Goal: Task Accomplishment & Management: Use online tool/utility

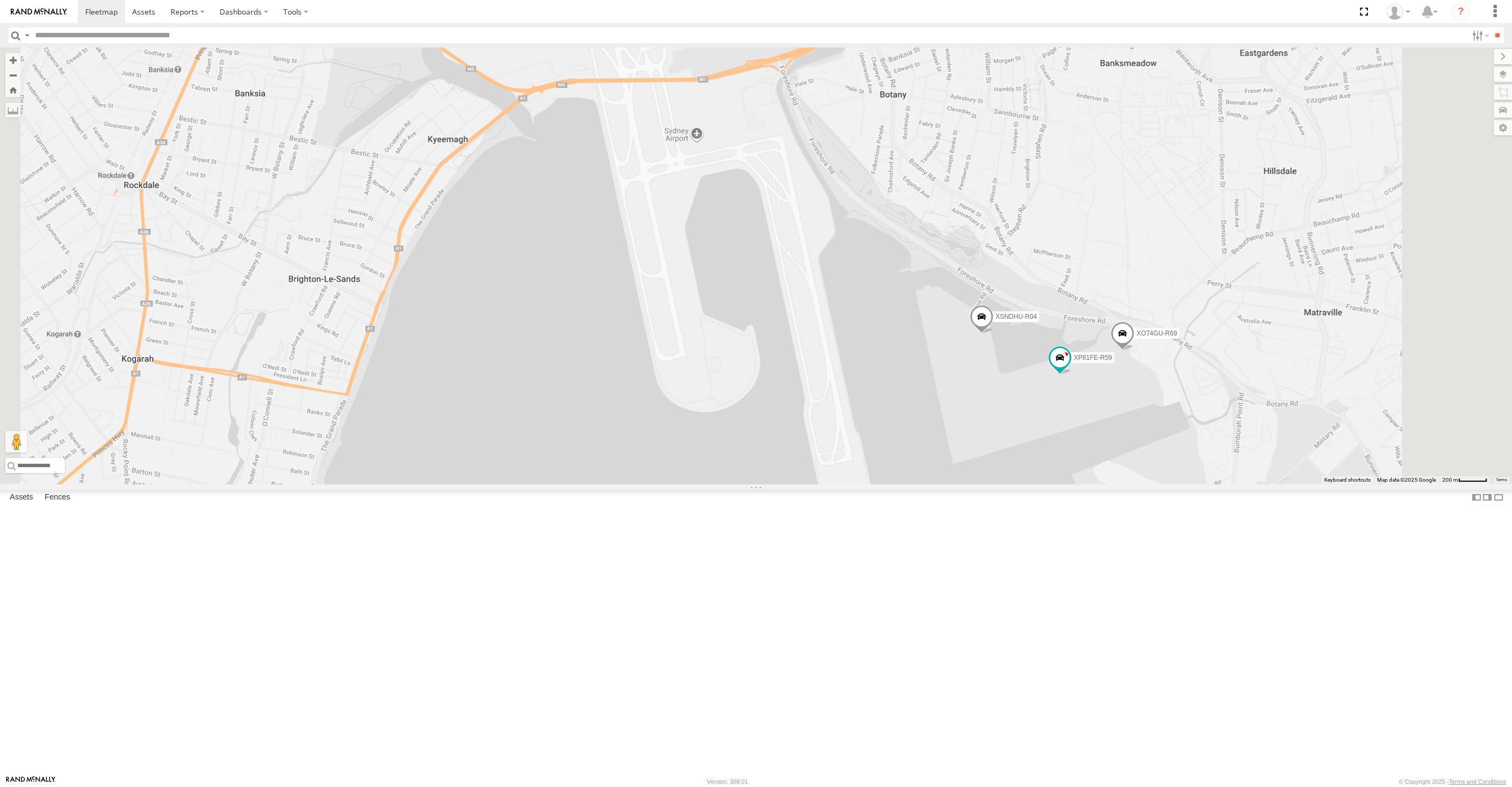
click at [1299, 484] on div "XP30JQ-R03 XSNDHU-R04 RJ5911-R79 XP81FE-R59 XO74GU-R69" at bounding box center [756, 266] width 1512 height 437
click at [1494, 505] on label at bounding box center [1499, 497] width 11 height 15
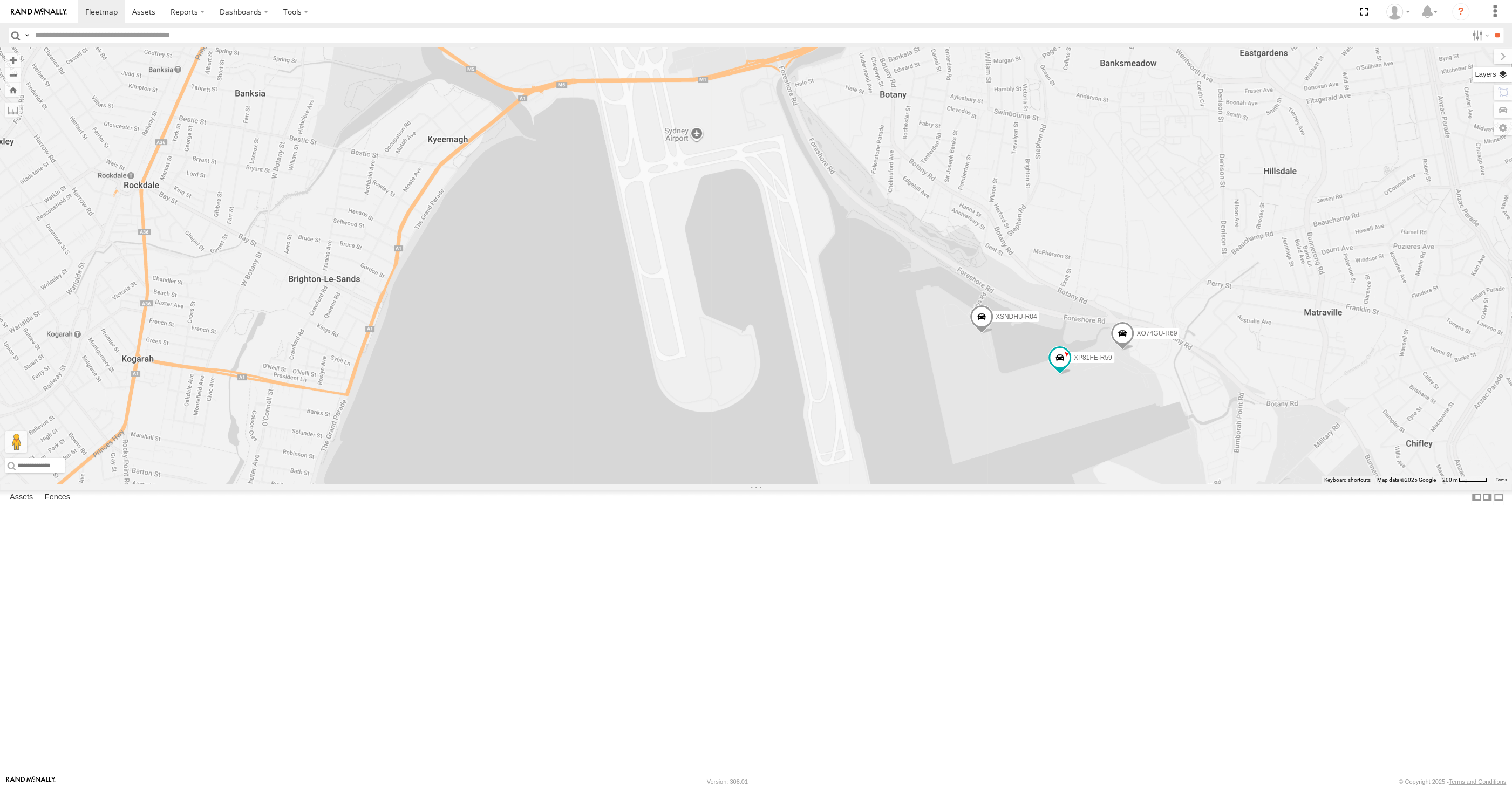
click at [1504, 71] on label at bounding box center [1492, 74] width 39 height 15
click at [0, 0] on div "Basemaps" at bounding box center [0, 0] width 0 height 0
click at [0, 0] on span "Basemaps" at bounding box center [0, 0] width 0 height 0
click at [0, 0] on span "Satellite + Roadmap" at bounding box center [0, 0] width 0 height 0
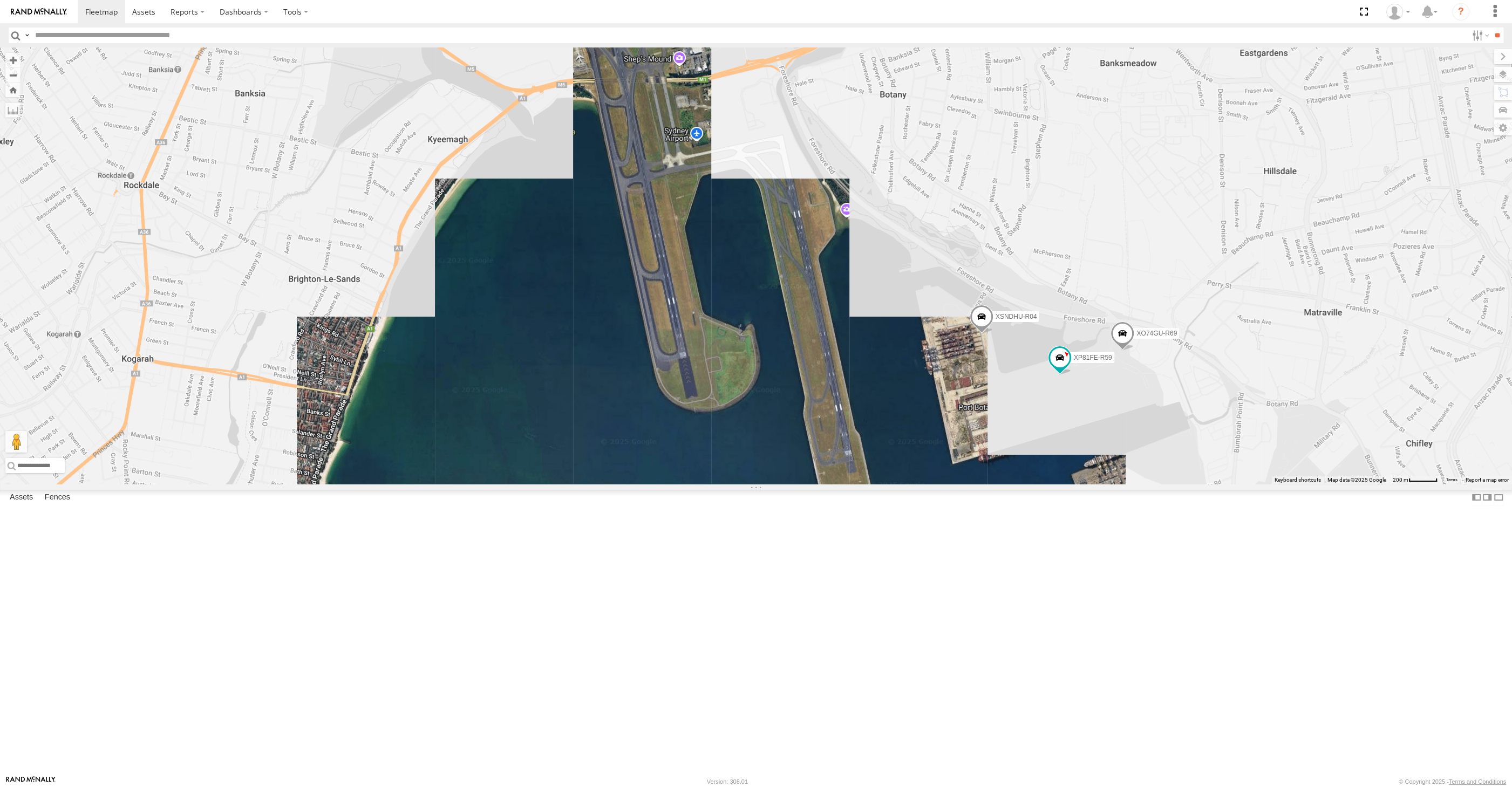
click at [0, 0] on span "Overlays" at bounding box center [0, 0] width 0 height 0
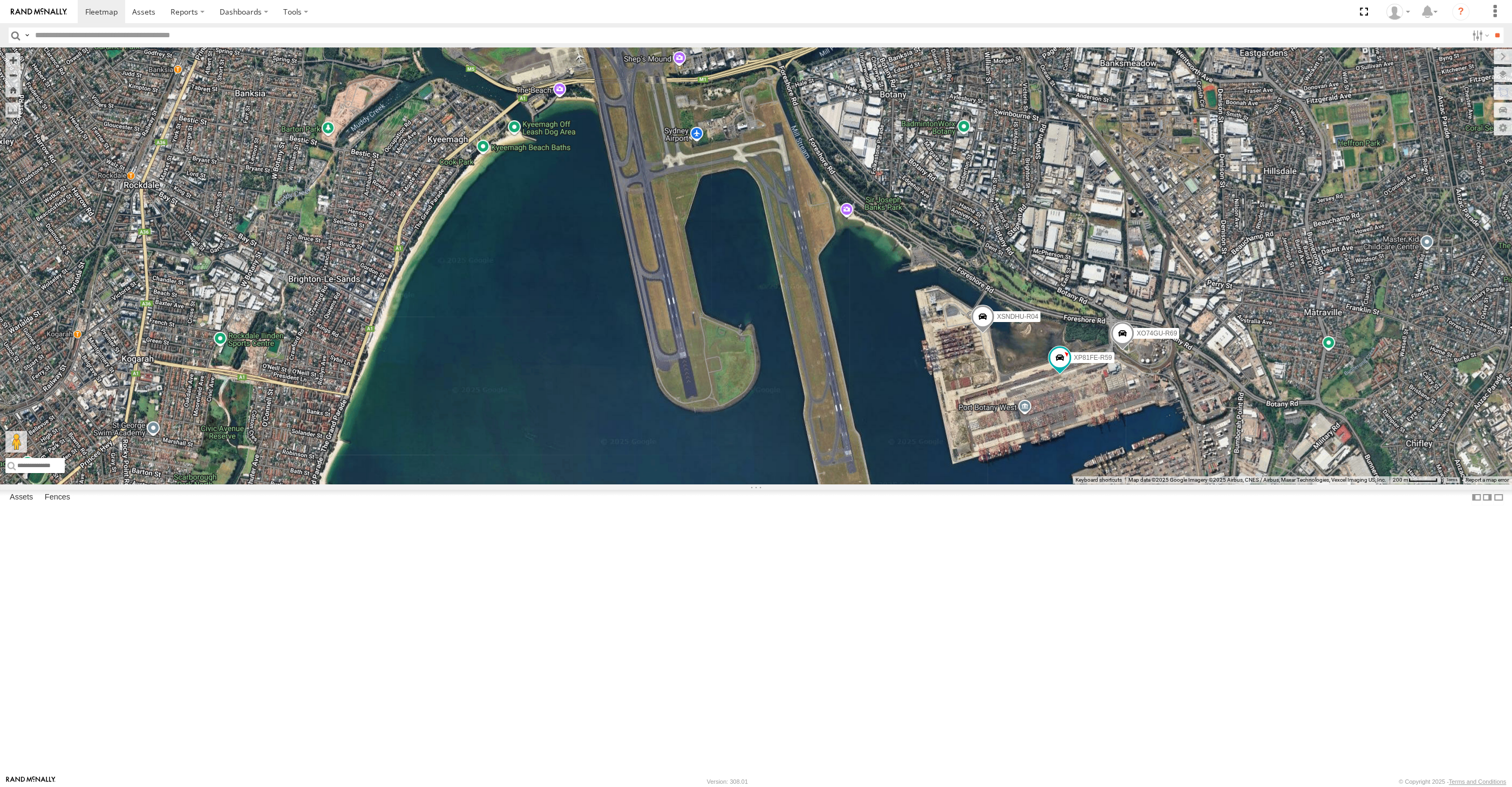
click at [0, 0] on span "Traffic" at bounding box center [0, 0] width 0 height 0
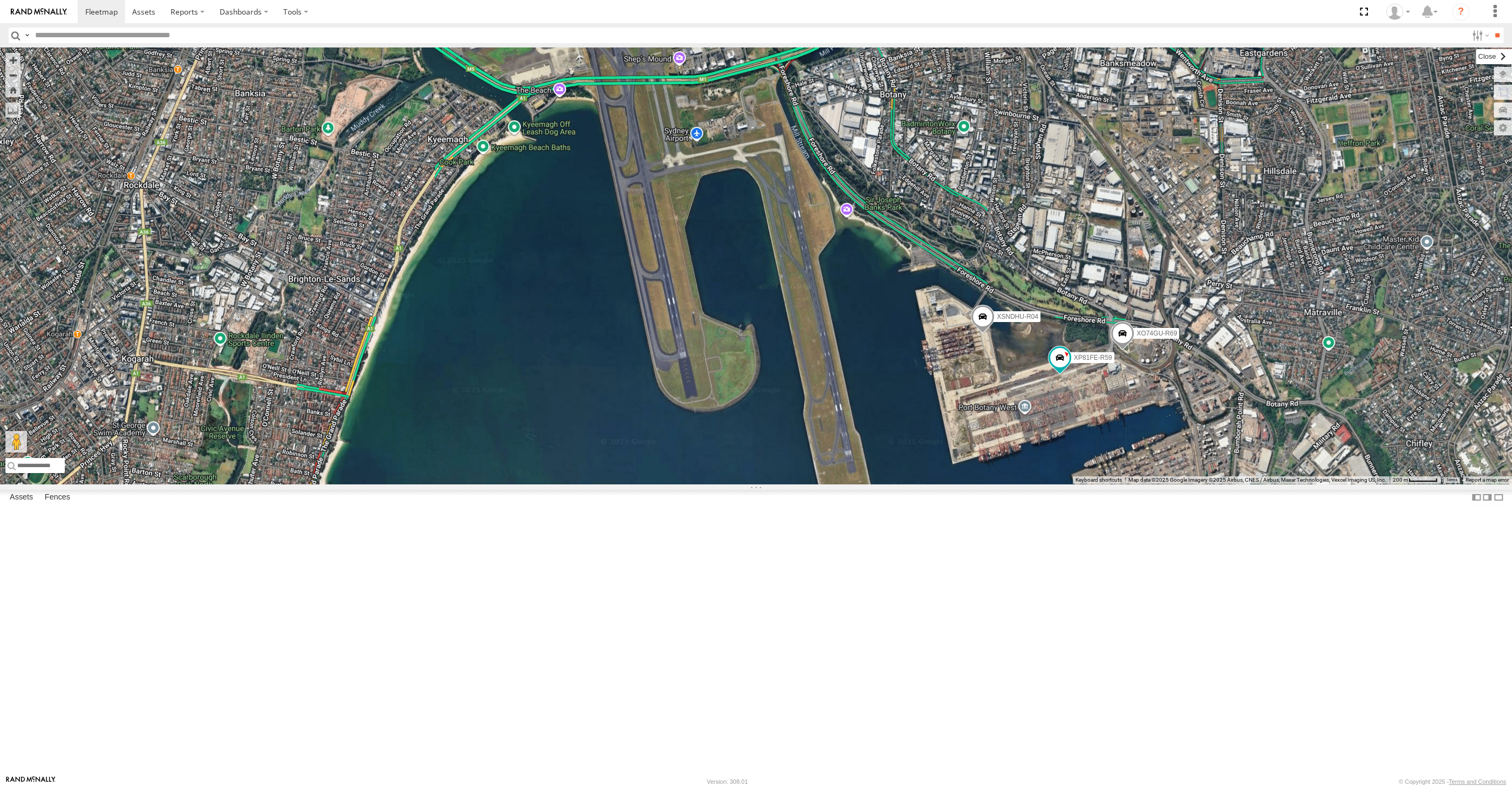
click at [1476, 57] on label at bounding box center [1494, 56] width 36 height 15
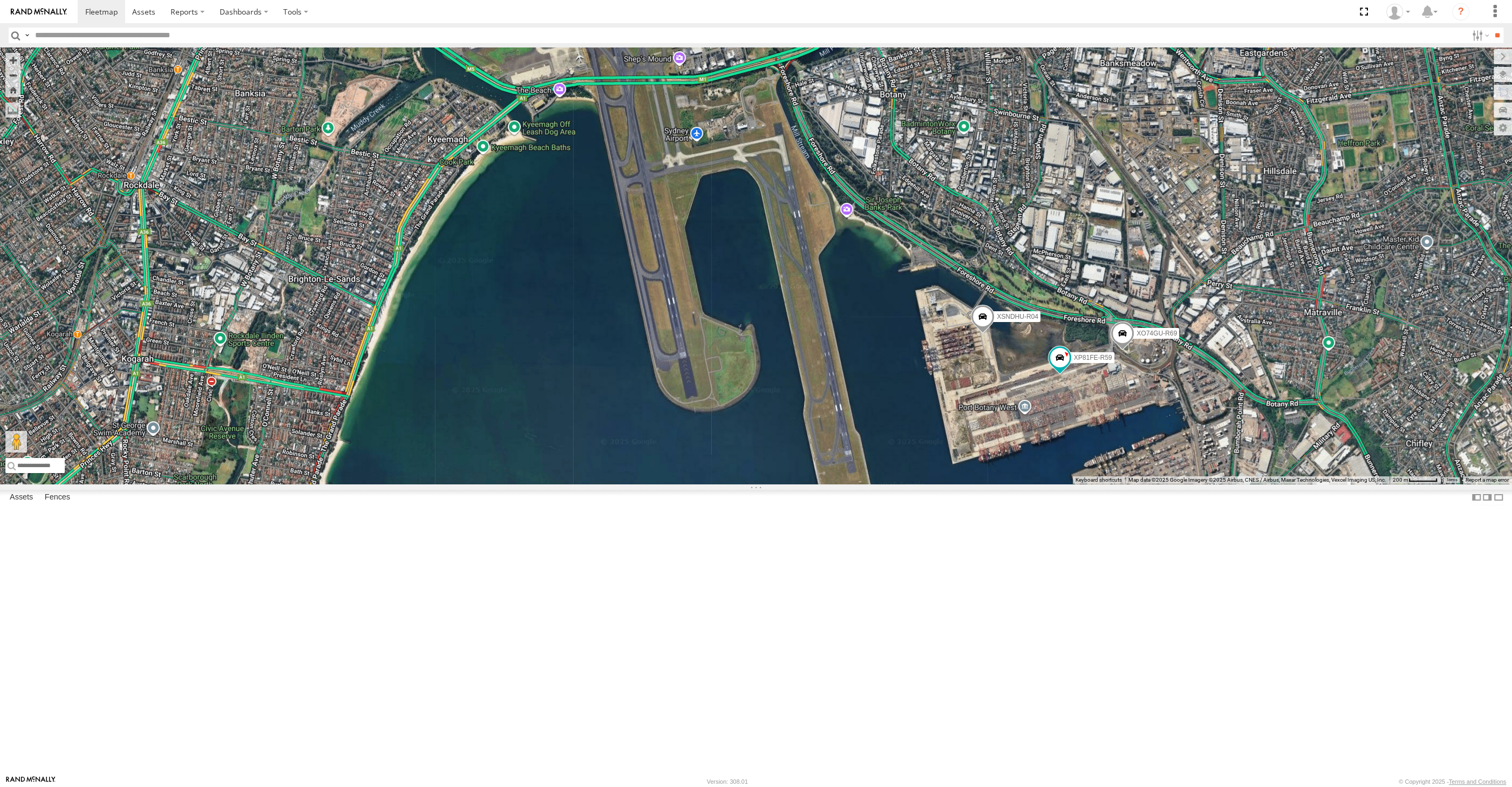
click at [862, 402] on div "XSNDHU-R04 XP81FE-R59 XO74GU-R69" at bounding box center [756, 266] width 1512 height 437
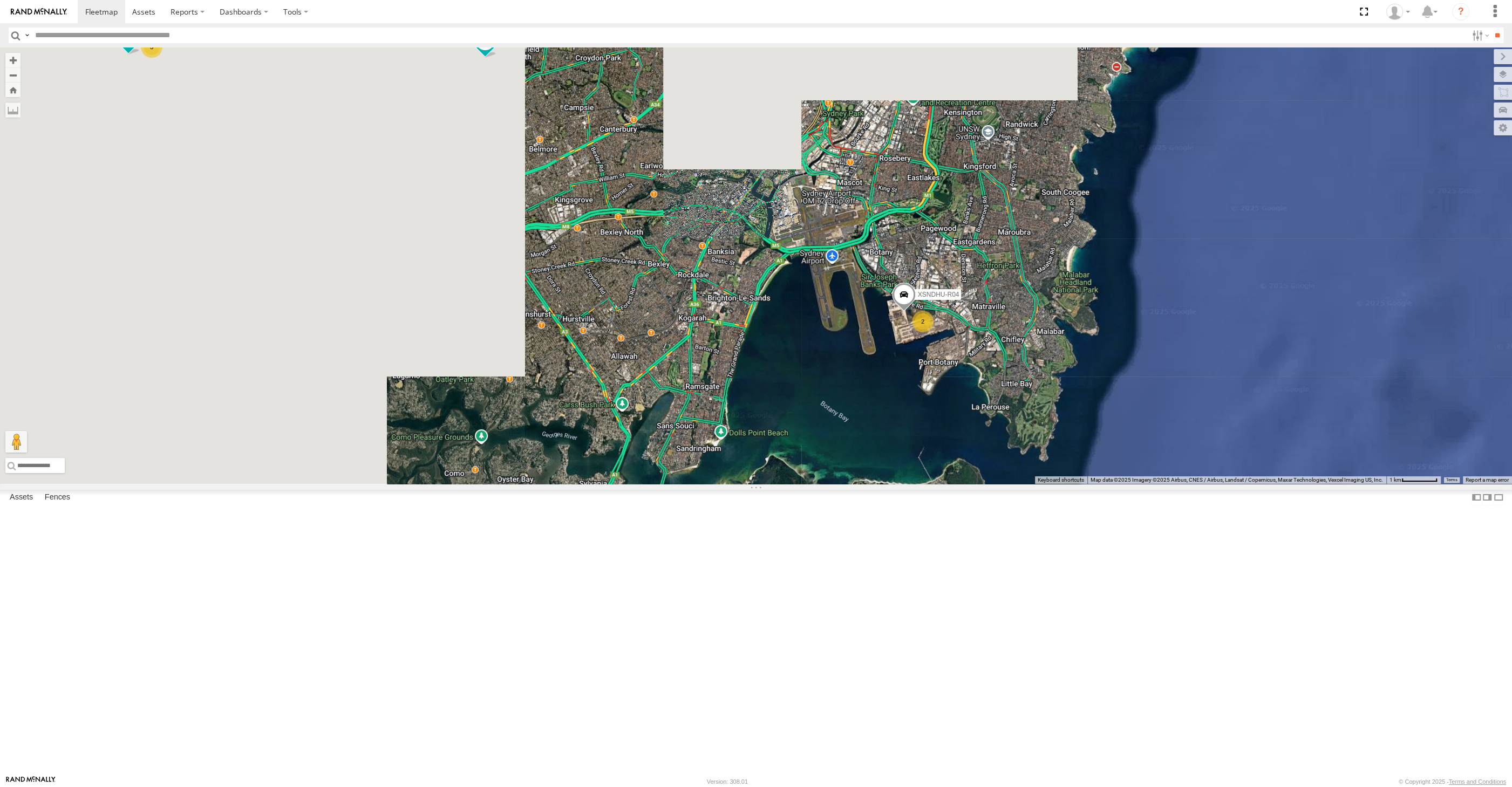
click at [810, 455] on div "XSNDHU-R04 XP30JQ-R03 3 RJ5911-R79 2" at bounding box center [756, 266] width 1512 height 437
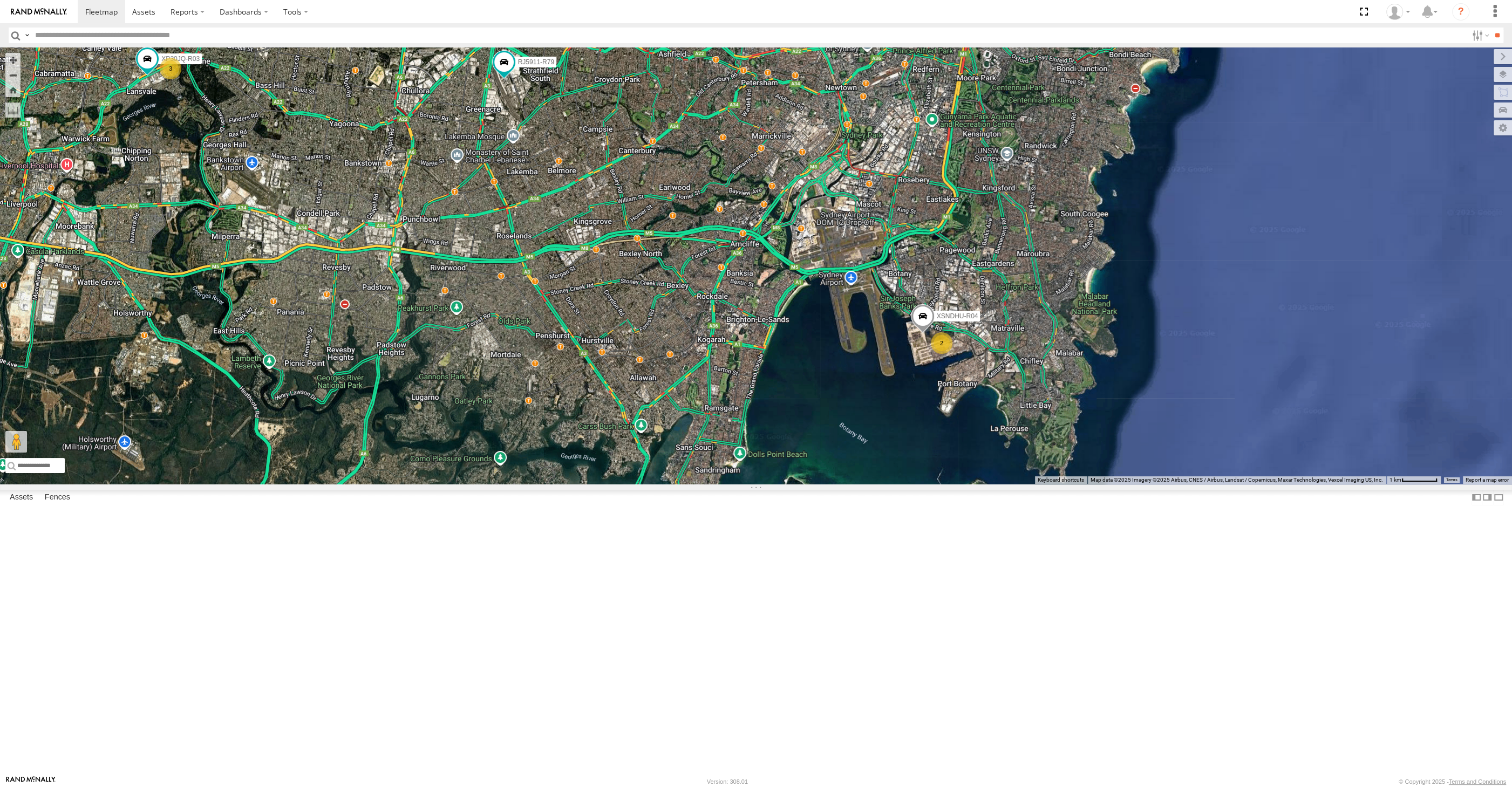
drag, startPoint x: 752, startPoint y: 459, endPoint x: 796, endPoint y: 471, distance: 45.6
click at [775, 468] on div "XSNDHU-R04 XP30JQ-R03 3 RJ5911-R79 2" at bounding box center [756, 266] width 1512 height 437
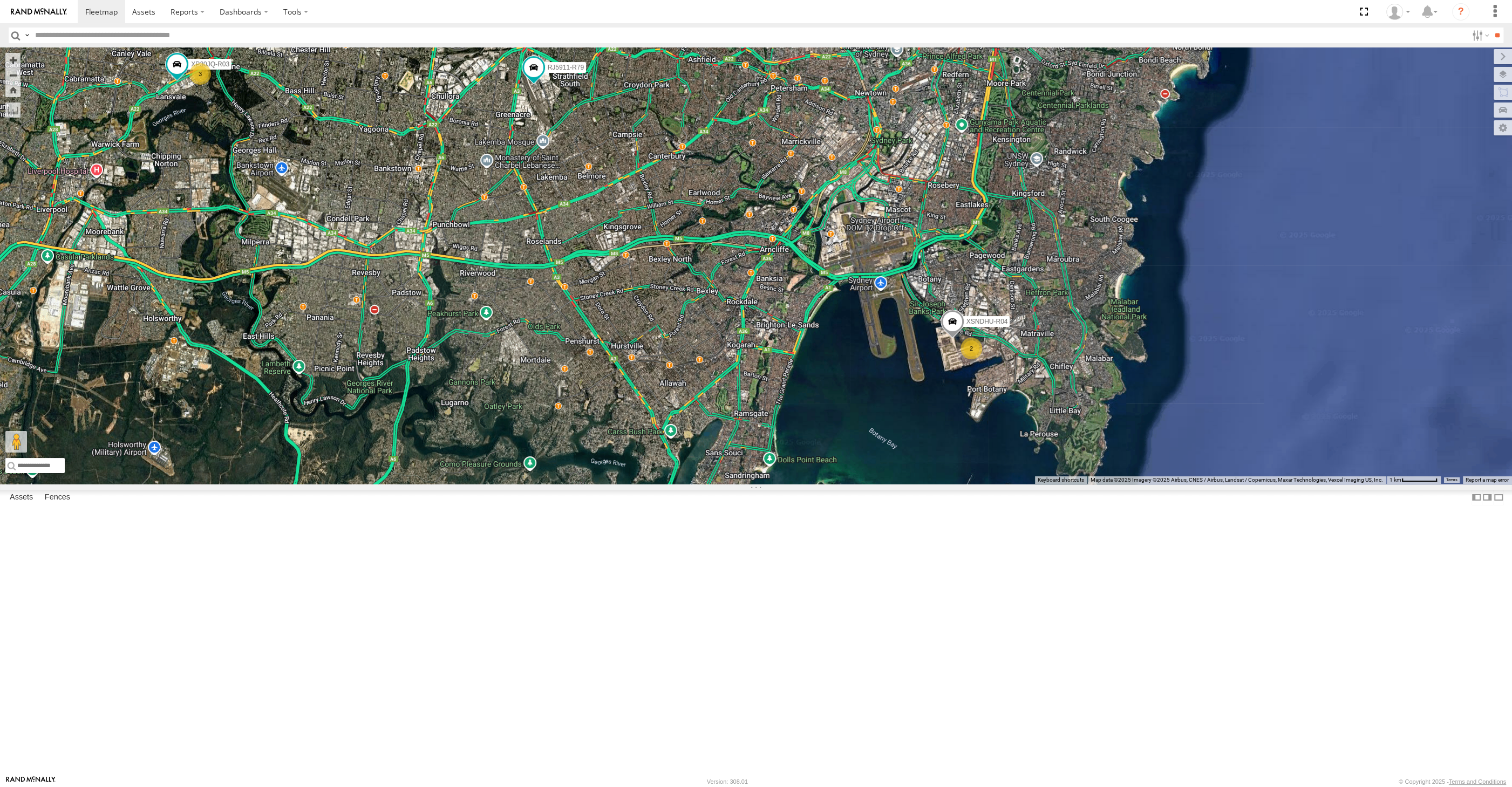
drag, startPoint x: 642, startPoint y: 484, endPoint x: 650, endPoint y: 487, distance: 8.5
click at [650, 484] on div "XSNDHU-R04 XP30JQ-R03 3 RJ5911-R79 2" at bounding box center [756, 266] width 1512 height 437
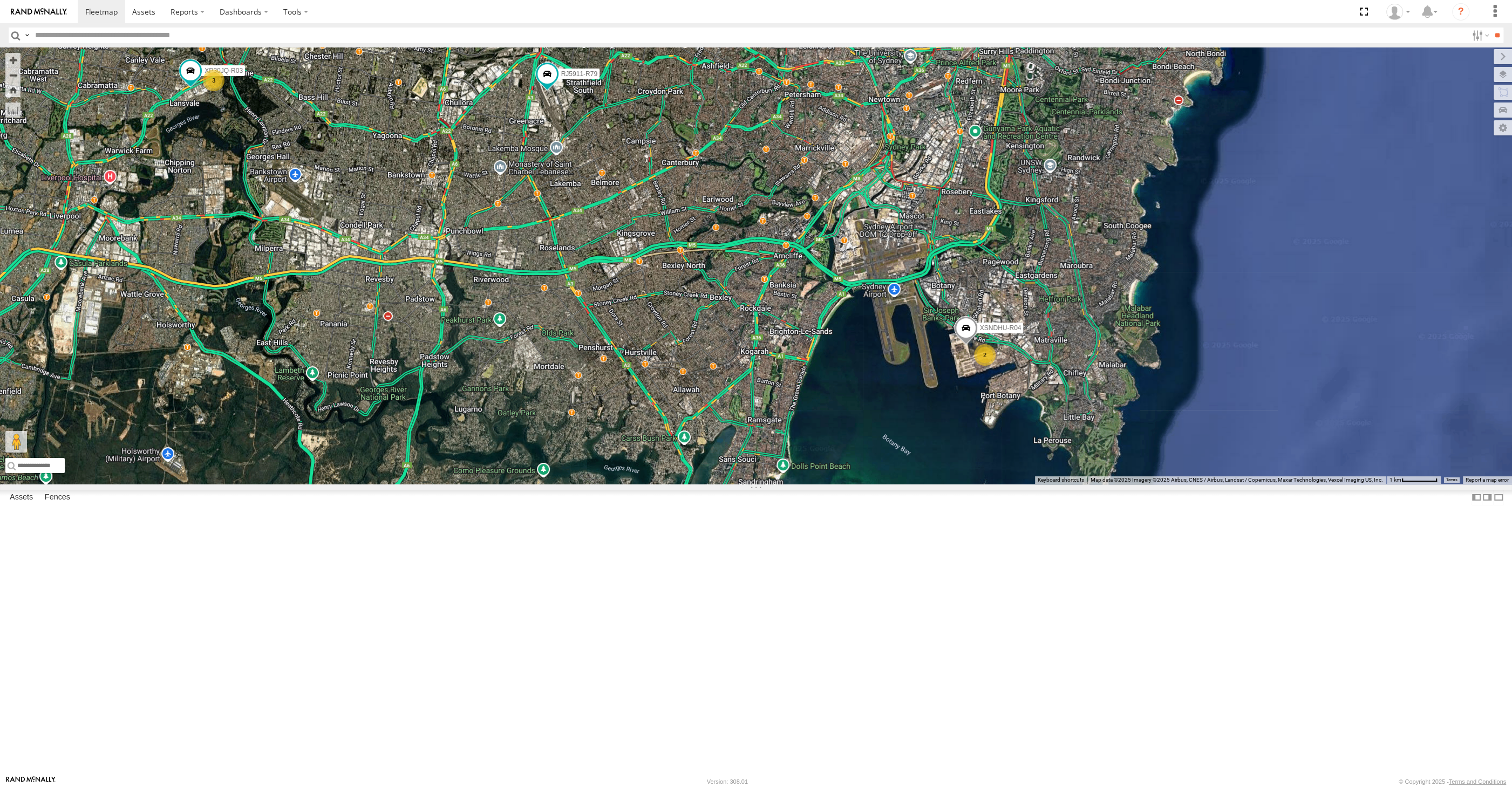
click at [650, 484] on div "XSNDHU-R04 XP30JQ-R03 3 RJ5911-R79 2" at bounding box center [756, 266] width 1512 height 437
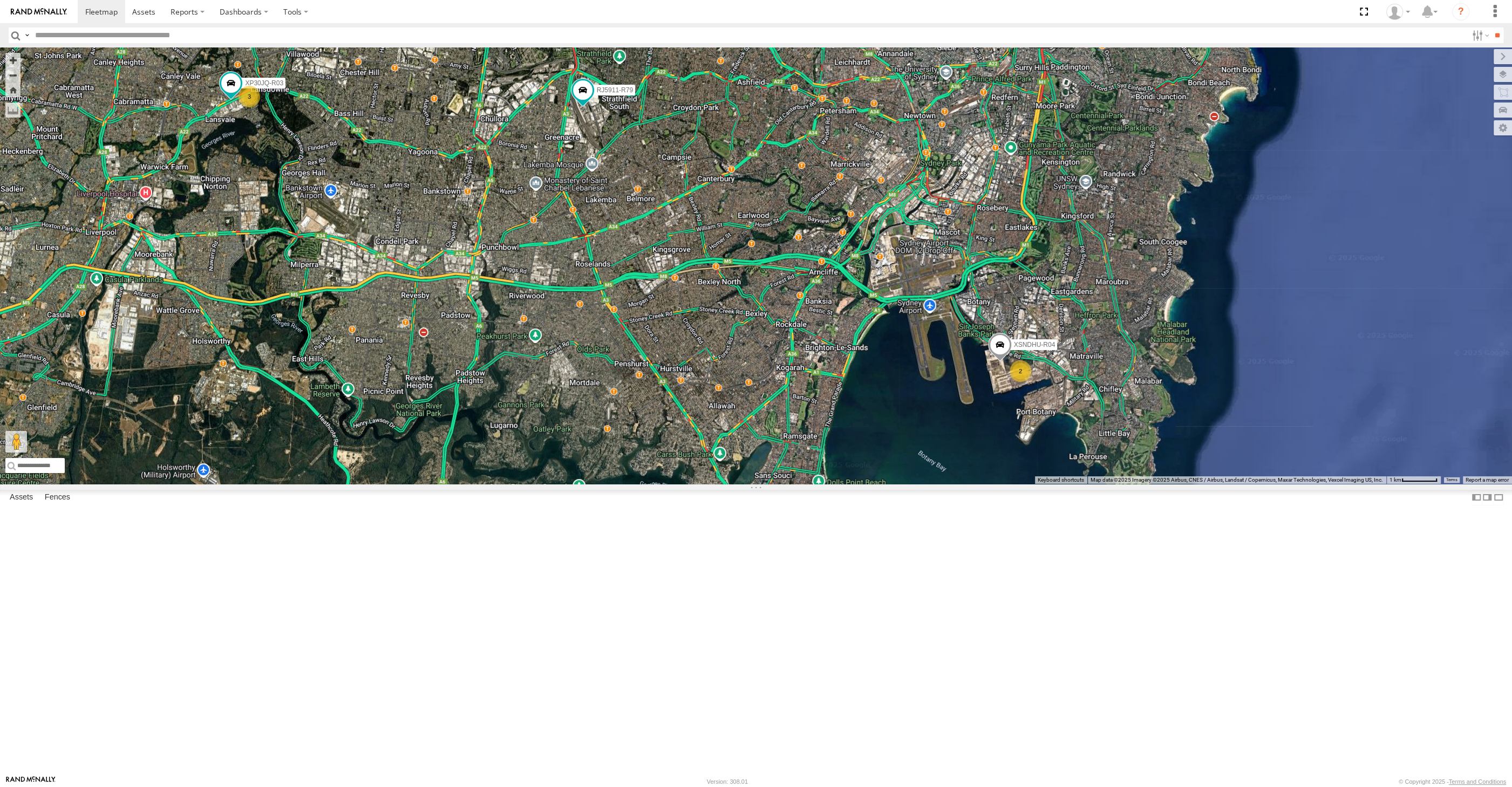
drag, startPoint x: 794, startPoint y: 618, endPoint x: 890, endPoint y: 655, distance: 102.9
click at [890, 484] on div "XSNDHU-R04 XP30JQ-R03 3 RJ5911-R79 2" at bounding box center [756, 266] width 1512 height 437
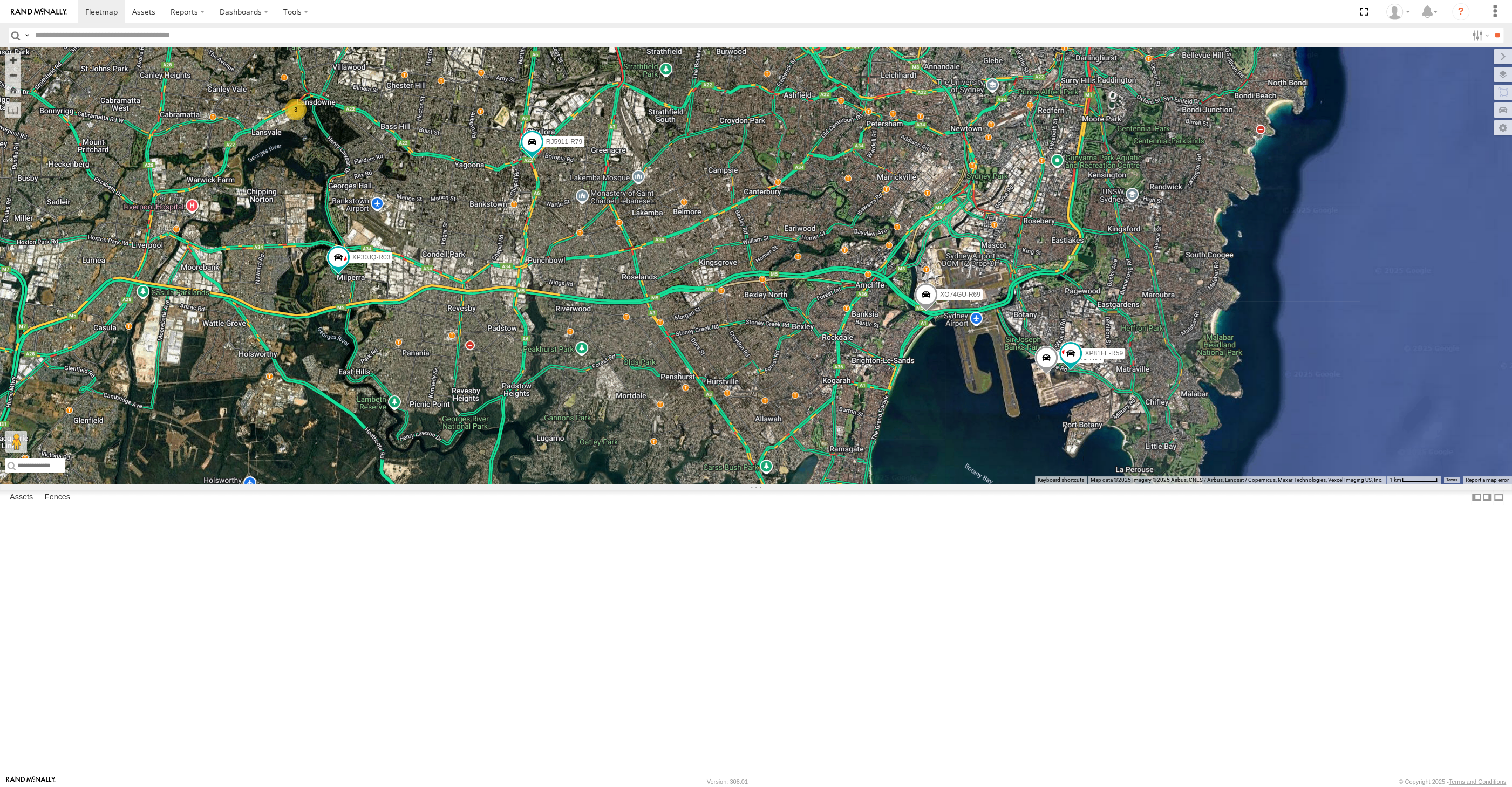
drag, startPoint x: 713, startPoint y: 528, endPoint x: 735, endPoint y: 533, distance: 22.6
click at [735, 484] on div "XP30JQ-R03 XSNDHU-R04 RJ5911-R79 XP81FE-R59 XO74GU-R69 3" at bounding box center [756, 266] width 1512 height 437
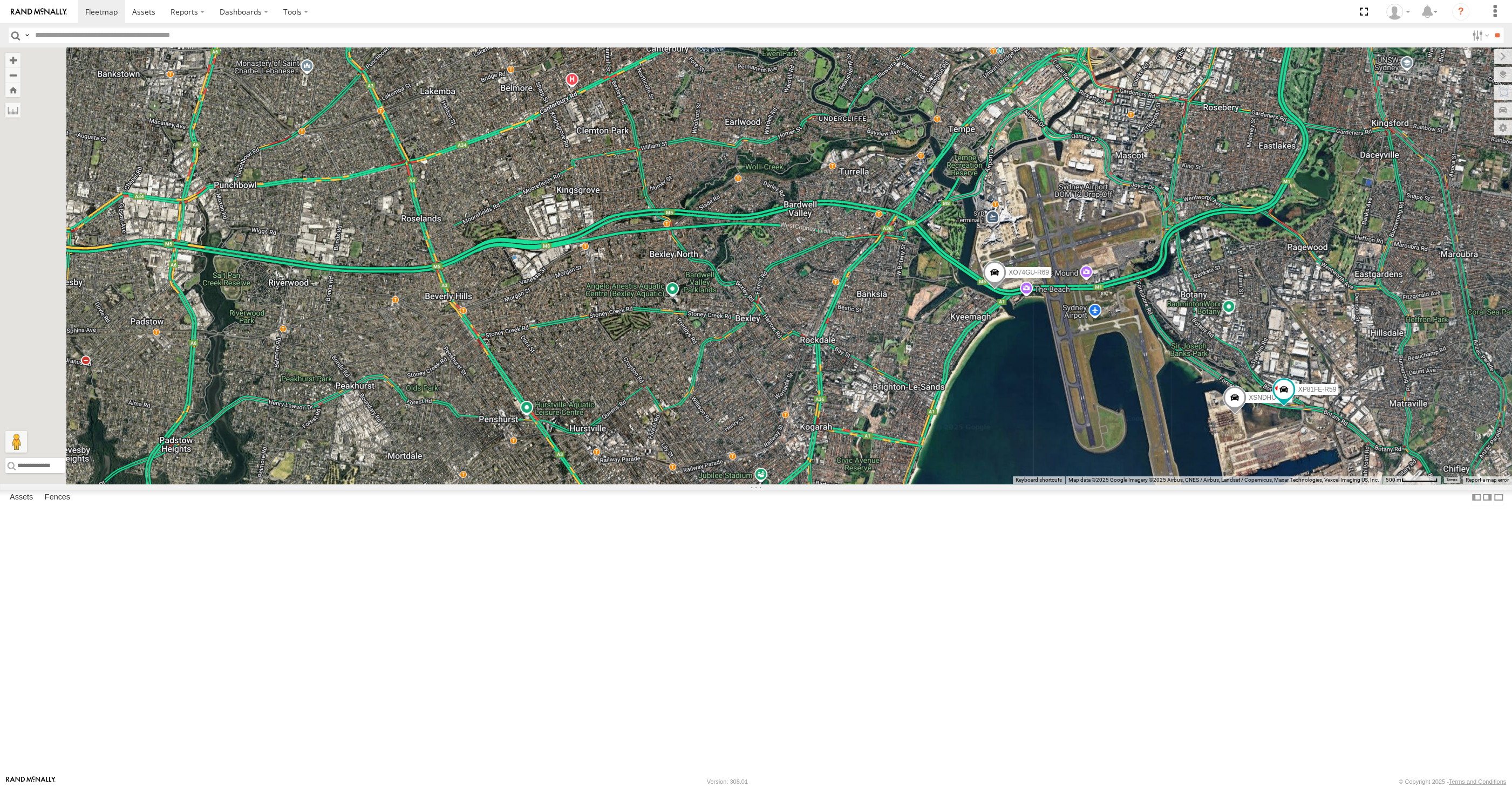
drag, startPoint x: 655, startPoint y: 440, endPoint x: 740, endPoint y: 456, distance: 86.5
click at [740, 456] on div "XP30JQ-R03 XSNDHU-R04 RJ5911-R79 XP81FE-R59 XO74GU-R69" at bounding box center [756, 266] width 1512 height 437
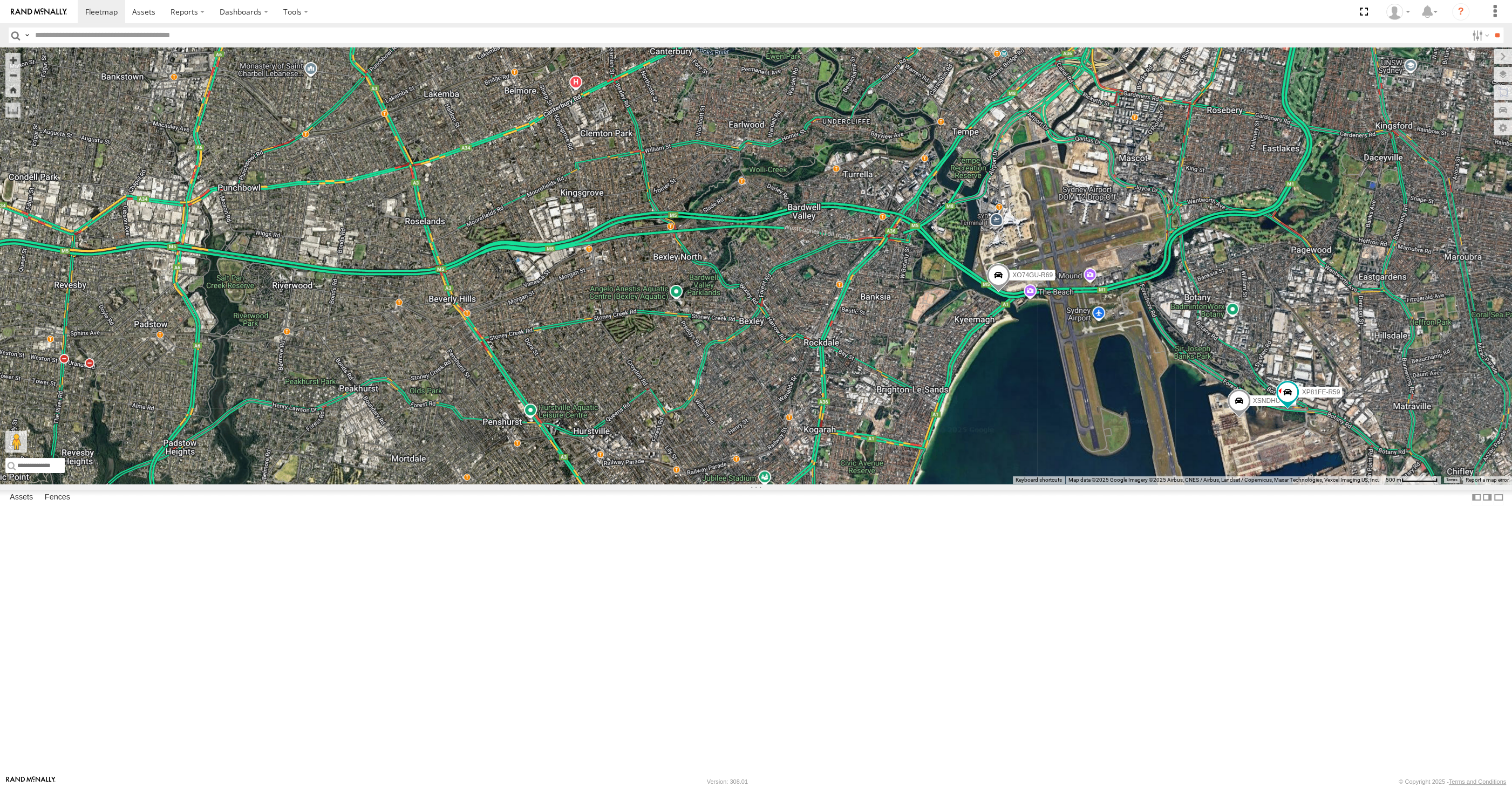
drag, startPoint x: 1076, startPoint y: 636, endPoint x: 1083, endPoint y: 636, distance: 7.0
click at [1083, 484] on div "XP30JQ-R03 XSNDHU-R04 RJ5911-R79 XP81FE-R59 XO74GU-R69" at bounding box center [756, 266] width 1512 height 437
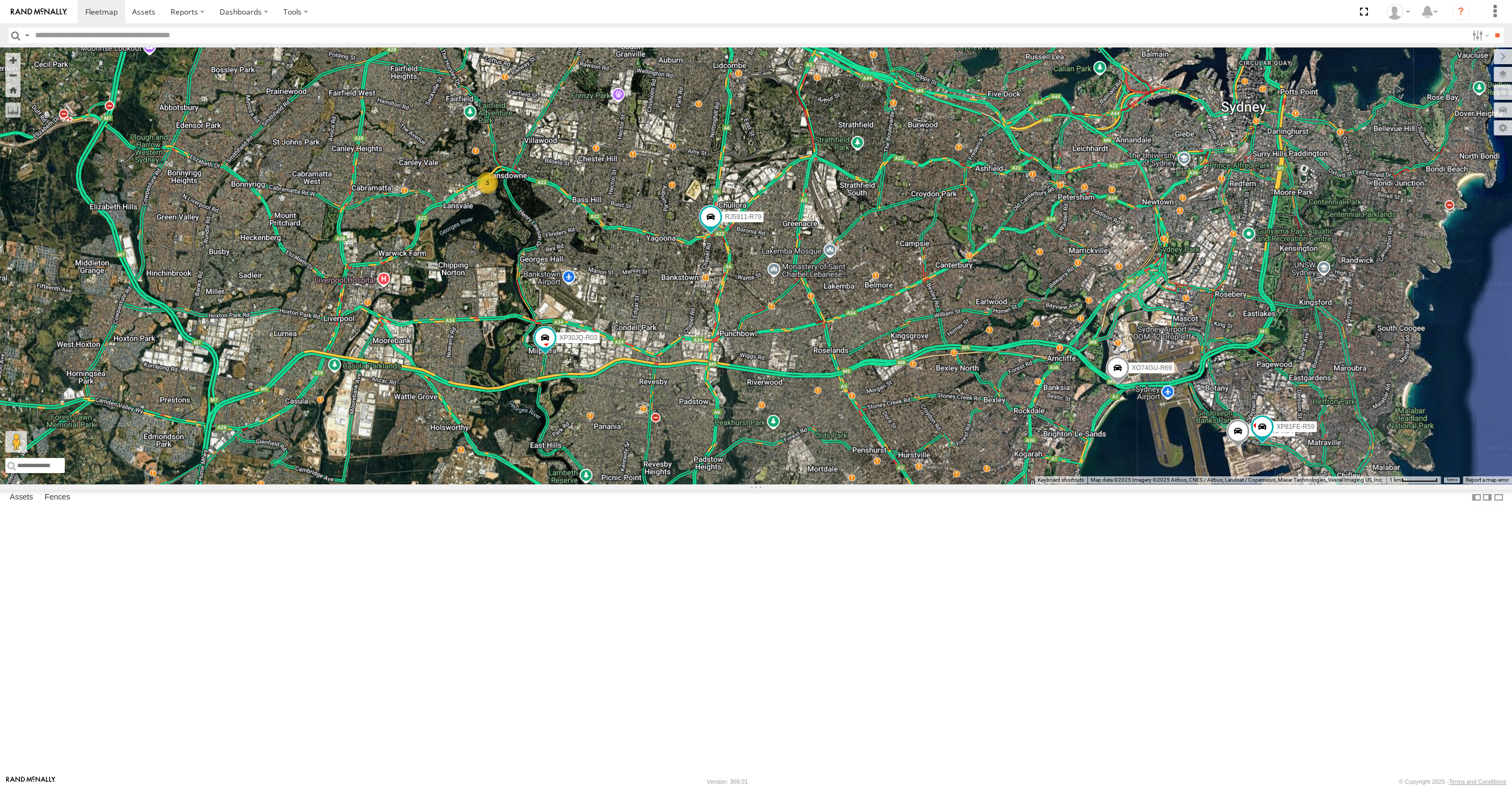
drag, startPoint x: 1140, startPoint y: 642, endPoint x: 1110, endPoint y: 621, distance: 36.6
click at [1112, 484] on div "XP30JQ-R03 XSNDHU-R04 RJ5911-R79 XP81FE-R59 XO74GU-R69 3" at bounding box center [756, 266] width 1512 height 437
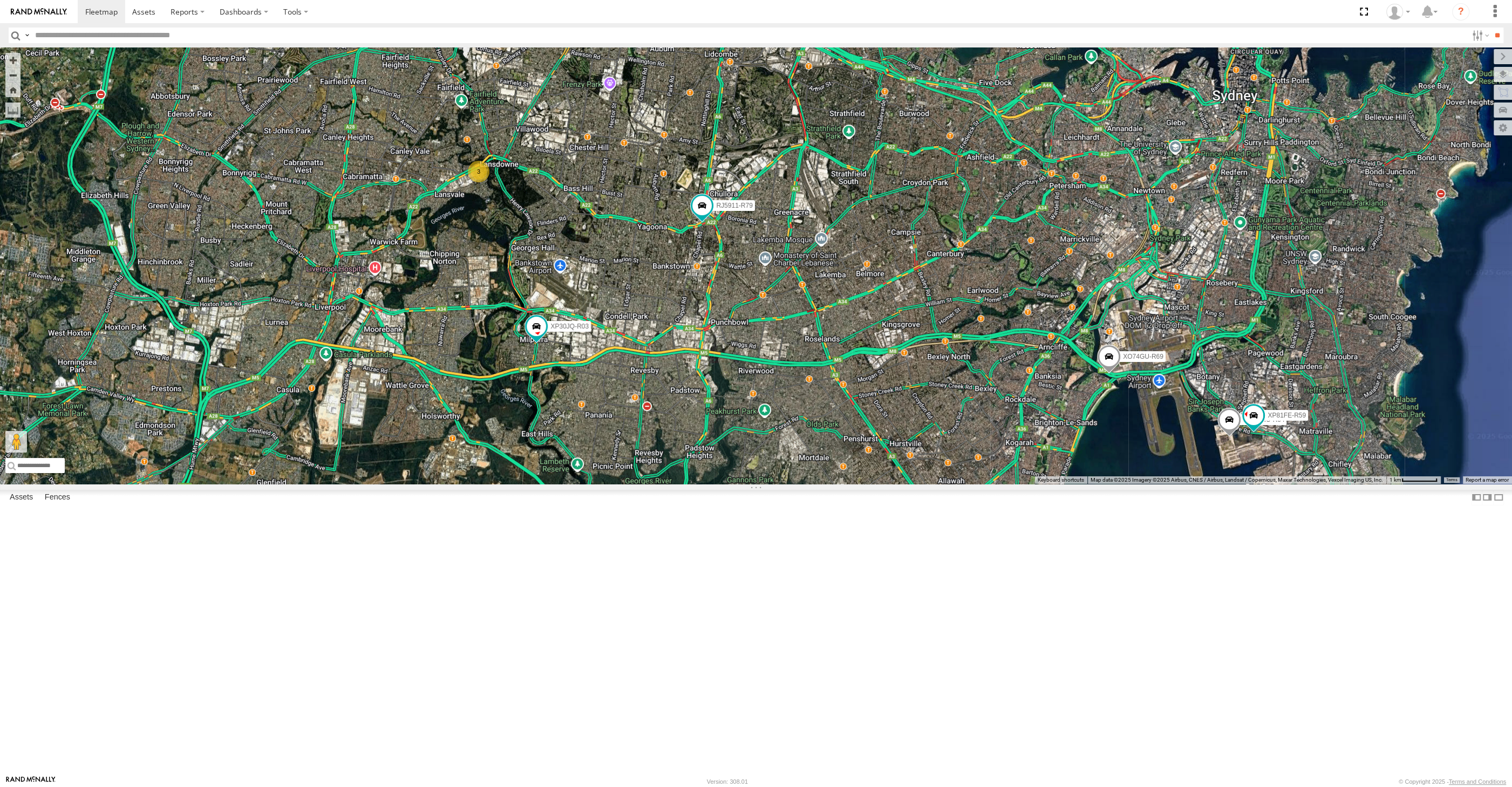
drag, startPoint x: 1191, startPoint y: 643, endPoint x: 1168, endPoint y: 633, distance: 25.1
click at [1169, 484] on div "XP30JQ-R03 XSNDHU-R04 RJ5911-R79 XP81FE-R59 XO74GU-R69 3" at bounding box center [756, 266] width 1512 height 437
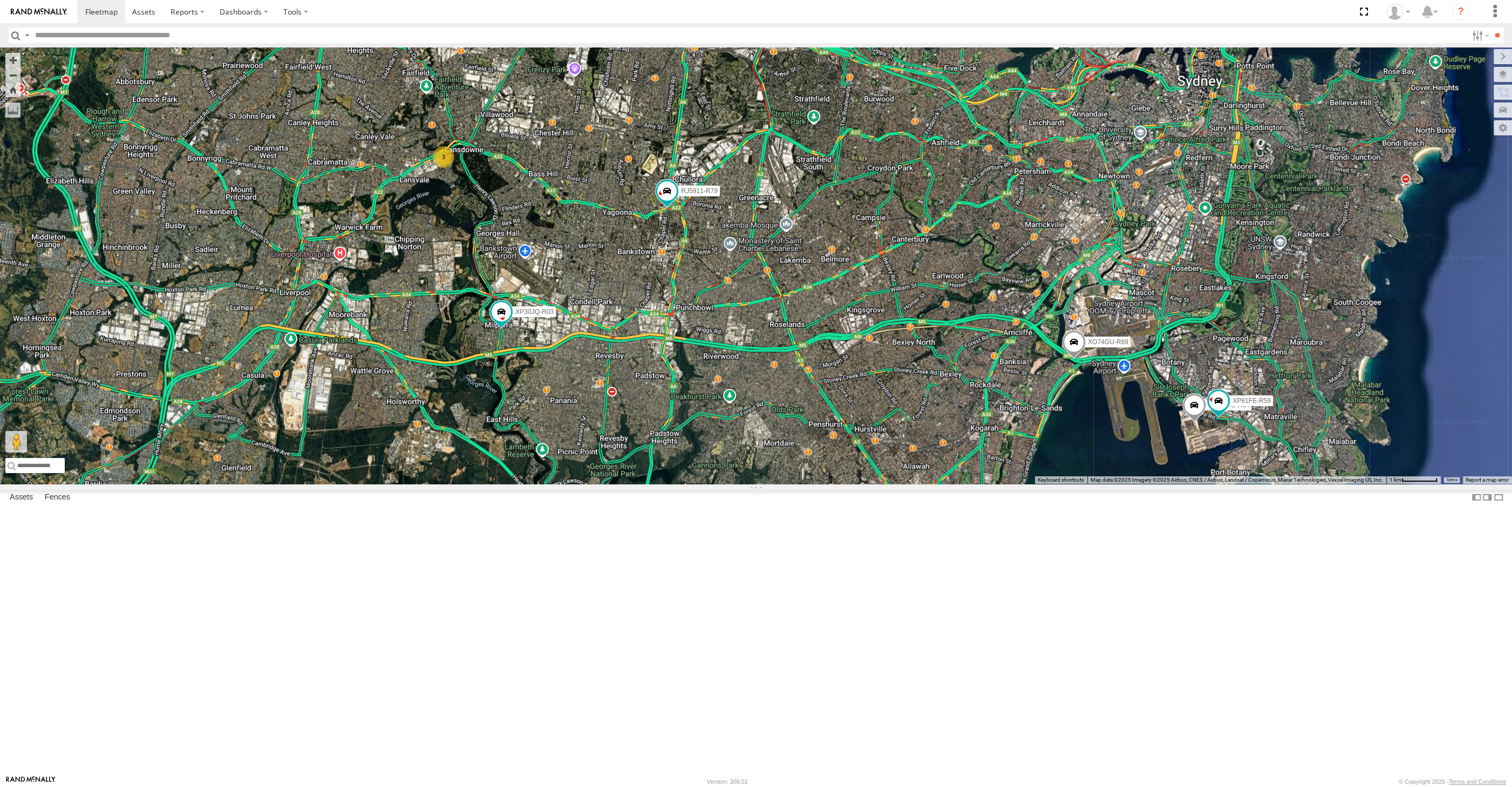
click at [784, 484] on div "XP30JQ-R03 XSNDHU-R04 RJ5911-R79 XP81FE-R59 XO74GU-R69 3" at bounding box center [756, 266] width 1512 height 437
drag, startPoint x: 1024, startPoint y: 610, endPoint x: 1016, endPoint y: 608, distance: 8.2
click at [1016, 484] on div "XP30JQ-R03 XSNDHU-R04 RJ5911-R79 XP81FE-R59 XO74GU-R69 3" at bounding box center [756, 266] width 1512 height 437
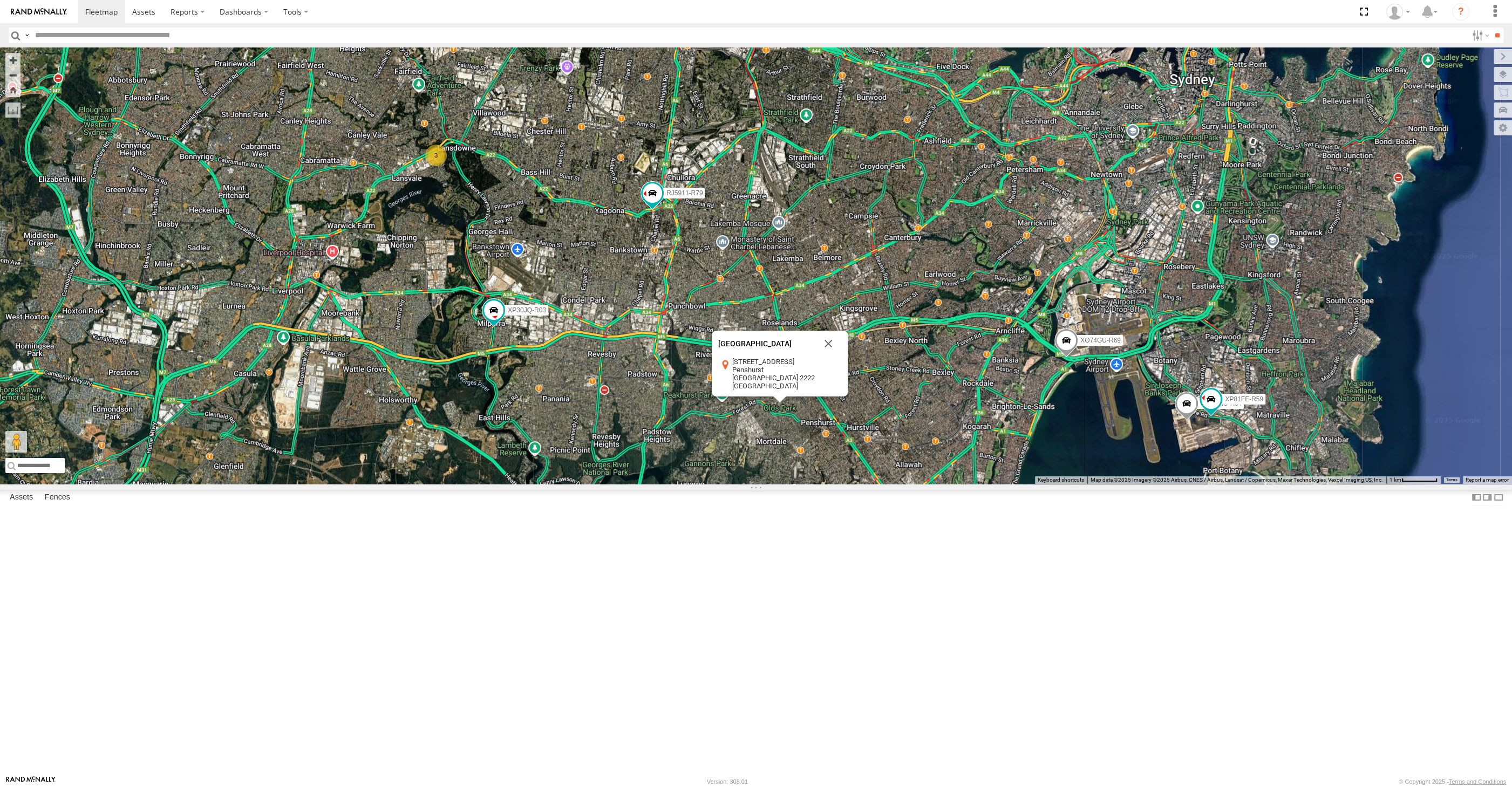
click at [1019, 484] on div "XP30JQ-R03 XSNDHU-R04 RJ5911-R79 XP81FE-R59 XO74GU-R69 3 [GEOGRAPHIC_DATA] [STR…" at bounding box center [756, 266] width 1512 height 437
click at [830, 357] on button "Close" at bounding box center [828, 343] width 26 height 26
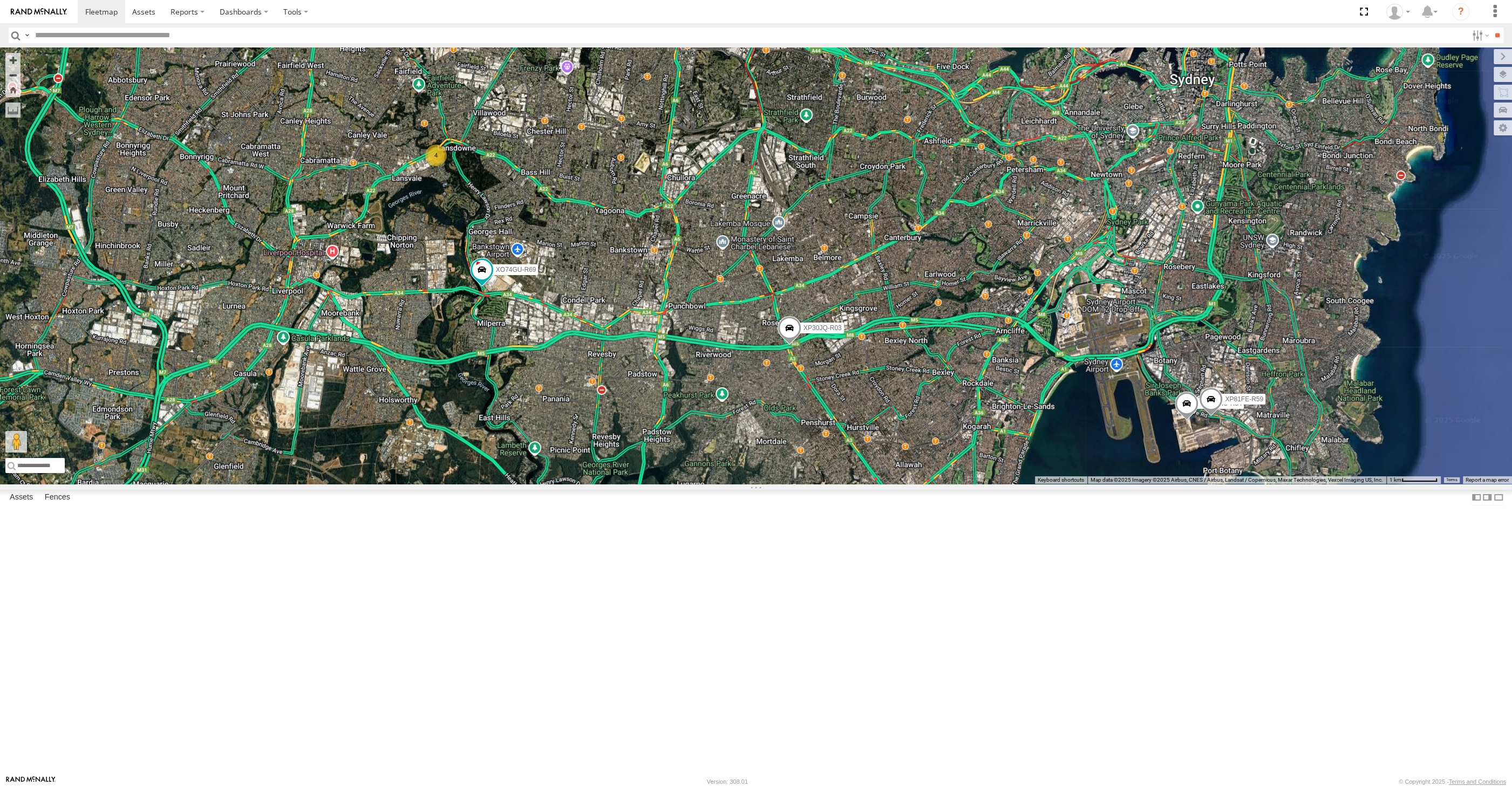
drag, startPoint x: 666, startPoint y: 500, endPoint x: 688, endPoint y: 504, distance: 22.4
click at [688, 484] on div "XP30JQ-R03 XSNDHU-R04 4 XP81FE-R59 XO74GU-R69" at bounding box center [756, 266] width 1512 height 437
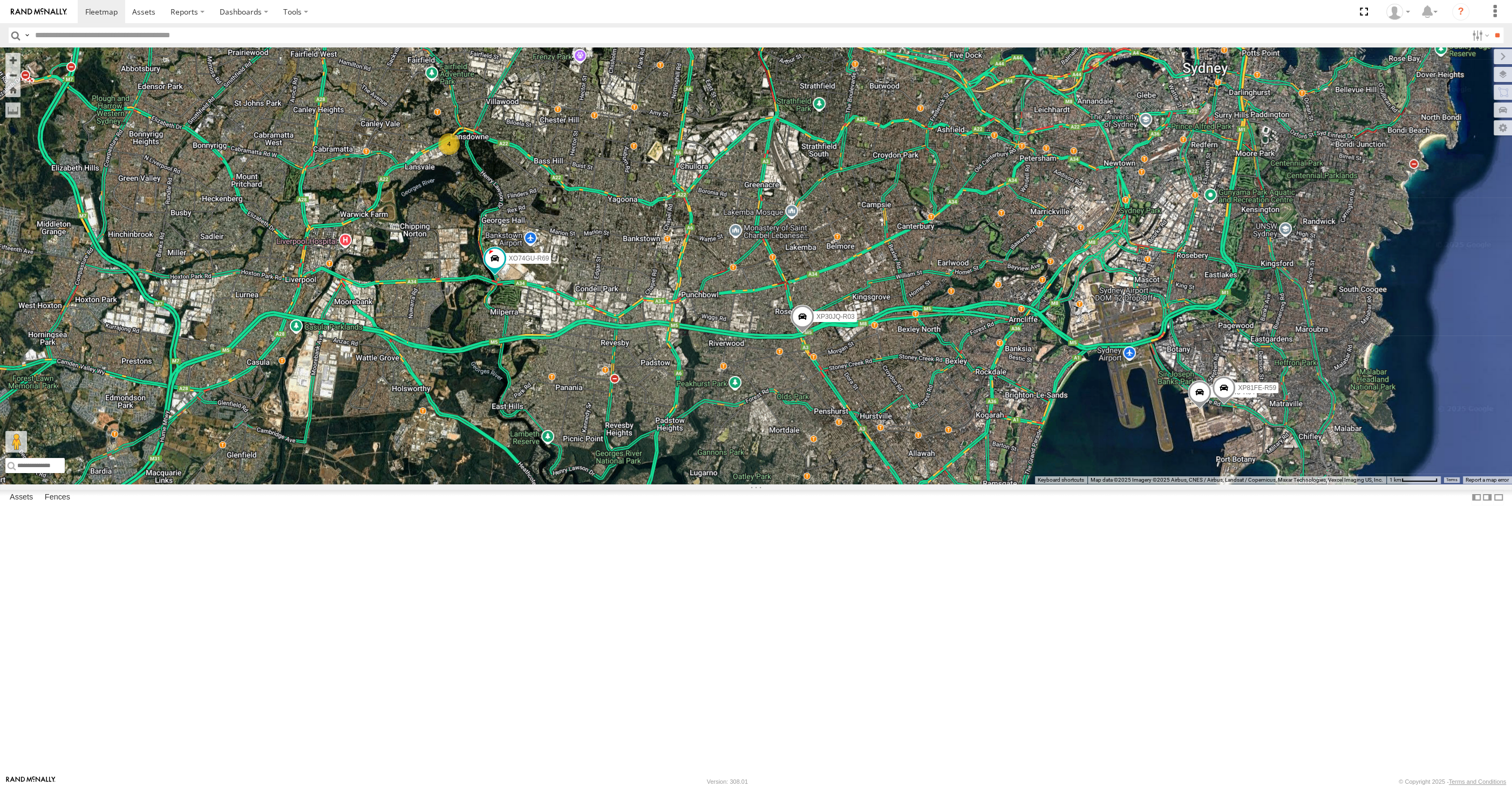
drag, startPoint x: 854, startPoint y: 586, endPoint x: 840, endPoint y: 575, distance: 17.8
click at [840, 484] on div "XP30JQ-R03 XSNDHU-R04 4 XP81FE-R59 XO74GU-R69" at bounding box center [756, 266] width 1512 height 437
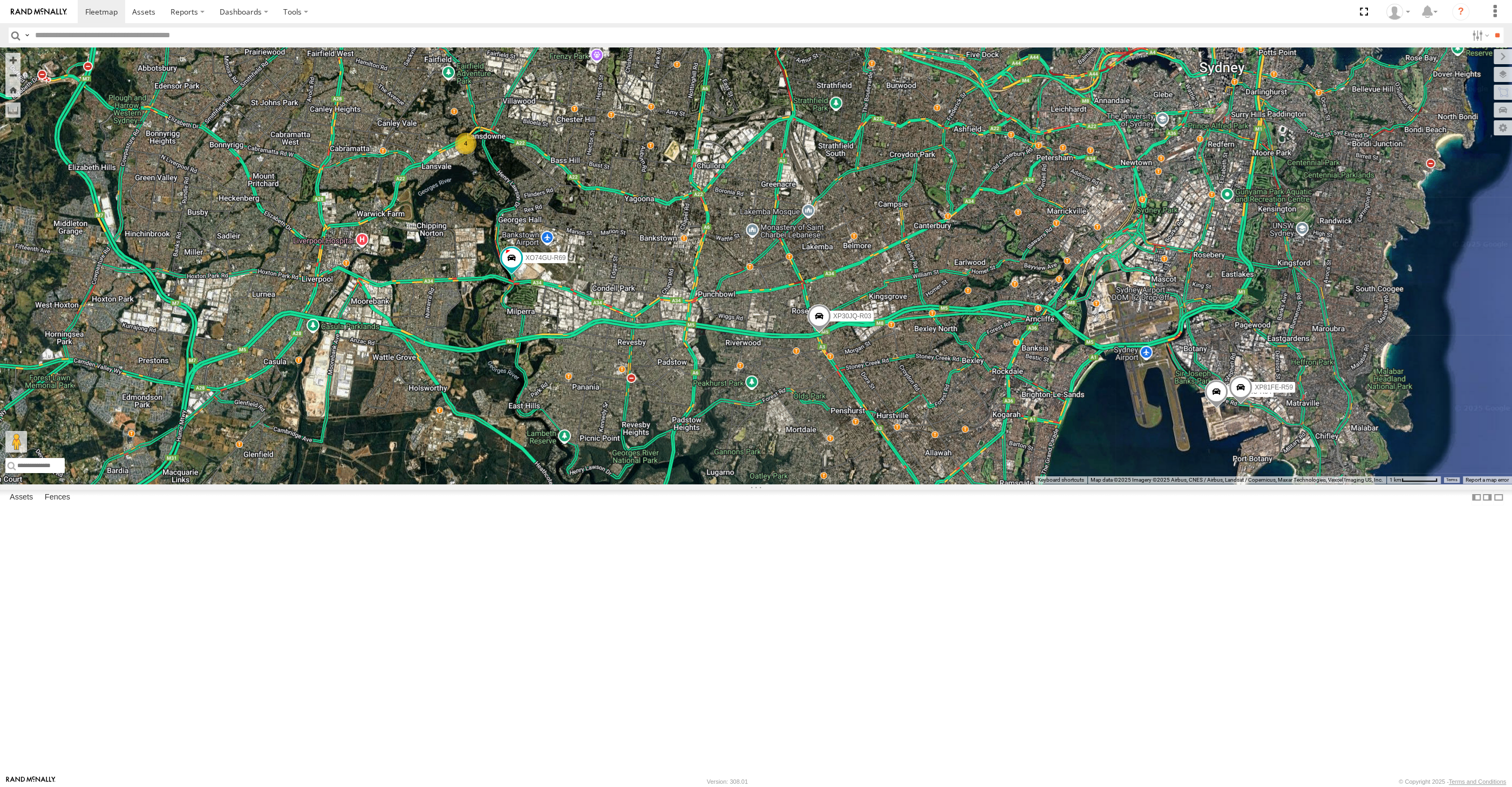
drag, startPoint x: 868, startPoint y: 578, endPoint x: 914, endPoint y: 583, distance: 46.3
click at [914, 484] on div "XP30JQ-R03 XSNDHU-R04 4 XP81FE-R59 XO74GU-R69" at bounding box center [756, 266] width 1512 height 437
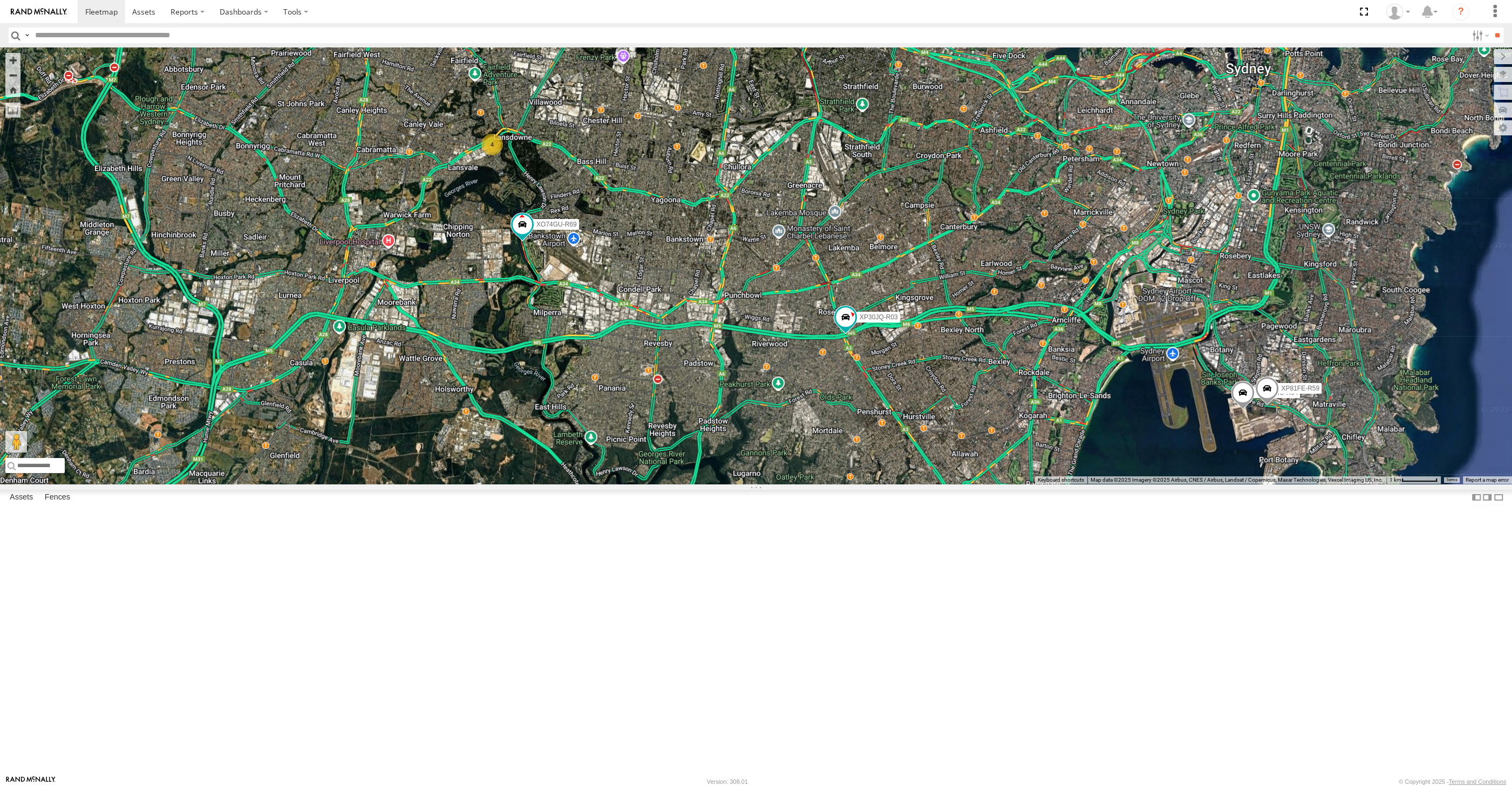
drag, startPoint x: 814, startPoint y: 578, endPoint x: 791, endPoint y: 558, distance: 30.5
click at [805, 484] on div "XP30JQ-R03 XSNDHU-R04 4 XP81FE-R59 XO74GU-R69" at bounding box center [756, 266] width 1512 height 437
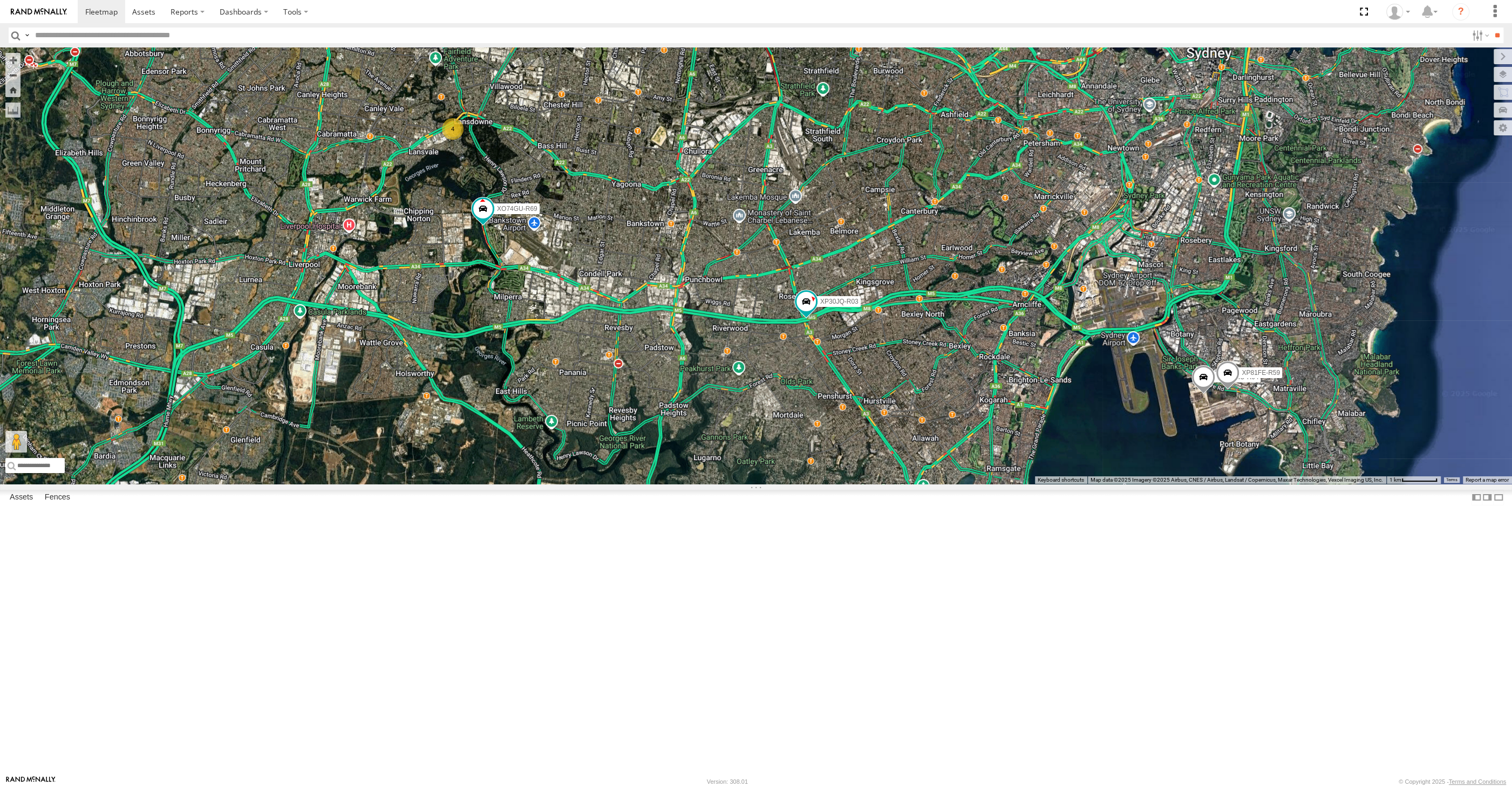
drag, startPoint x: 663, startPoint y: 604, endPoint x: 652, endPoint y: 602, distance: 11.2
click at [652, 484] on div "XP30JQ-R03 XSNDHU-R04 4 XP81FE-R59 XO74GU-R69" at bounding box center [756, 266] width 1512 height 437
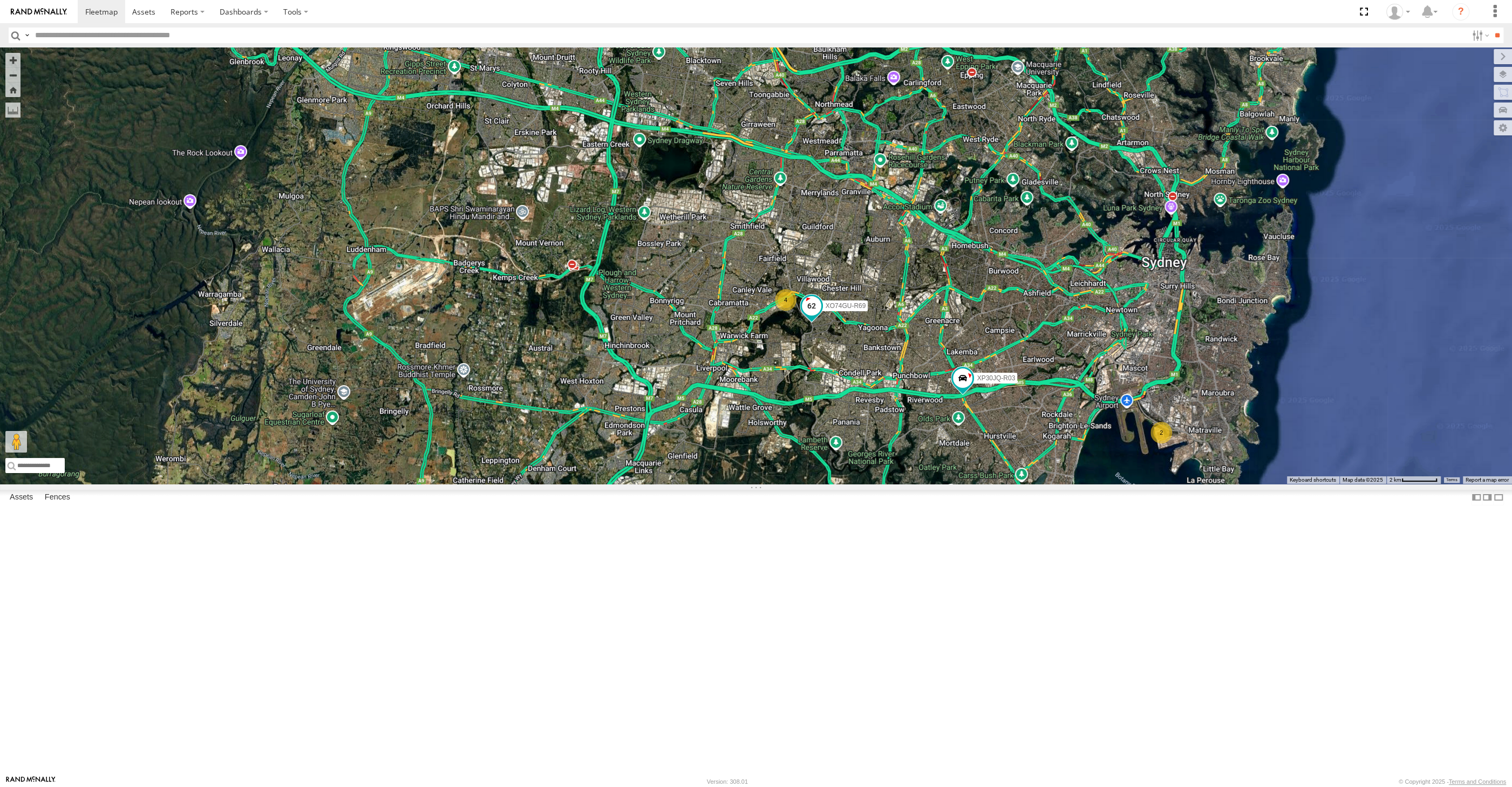
click at [815, 316] on span at bounding box center [812, 306] width 20 height 20
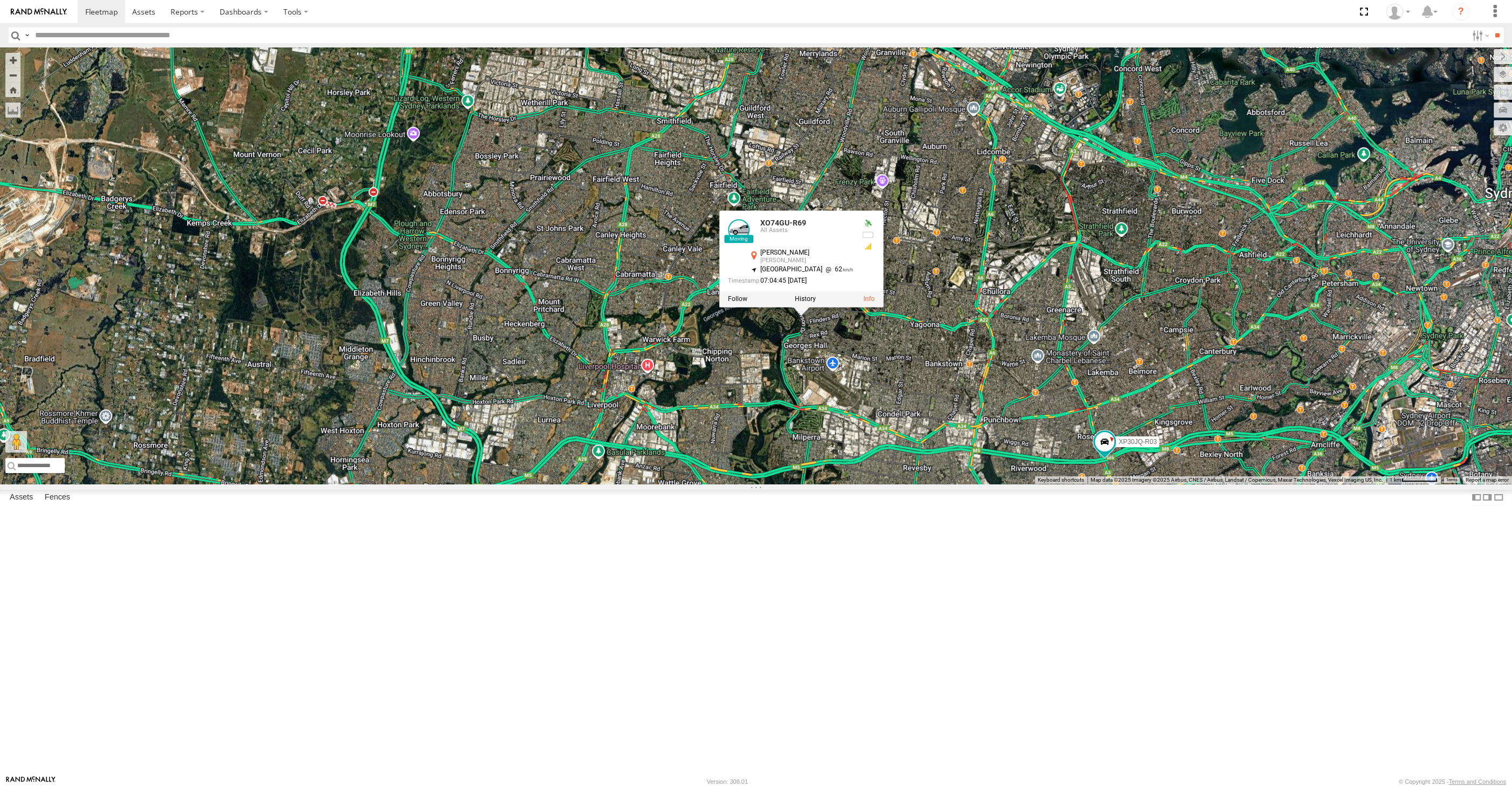
click at [821, 477] on div "XP30JQ-R03 XO74GU-R69 XO74GU-R69 All Assets [PERSON_NAME][GEOGRAPHIC_DATA][PERS…" at bounding box center [756, 266] width 1512 height 437
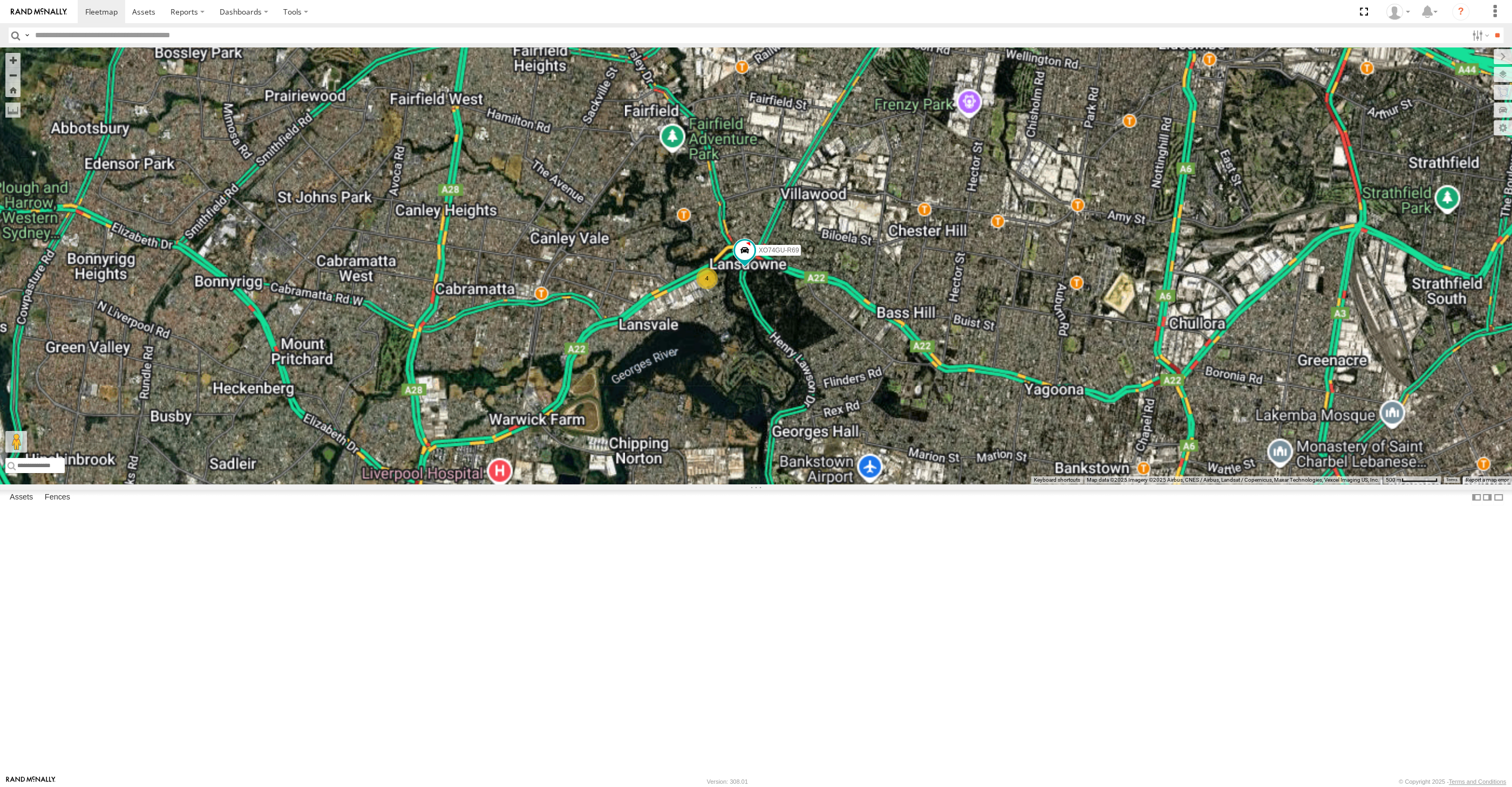
click at [787, 458] on div "XP30JQ-R03 XO74GU-R69 XSNDHU-R04 4" at bounding box center [756, 266] width 1512 height 437
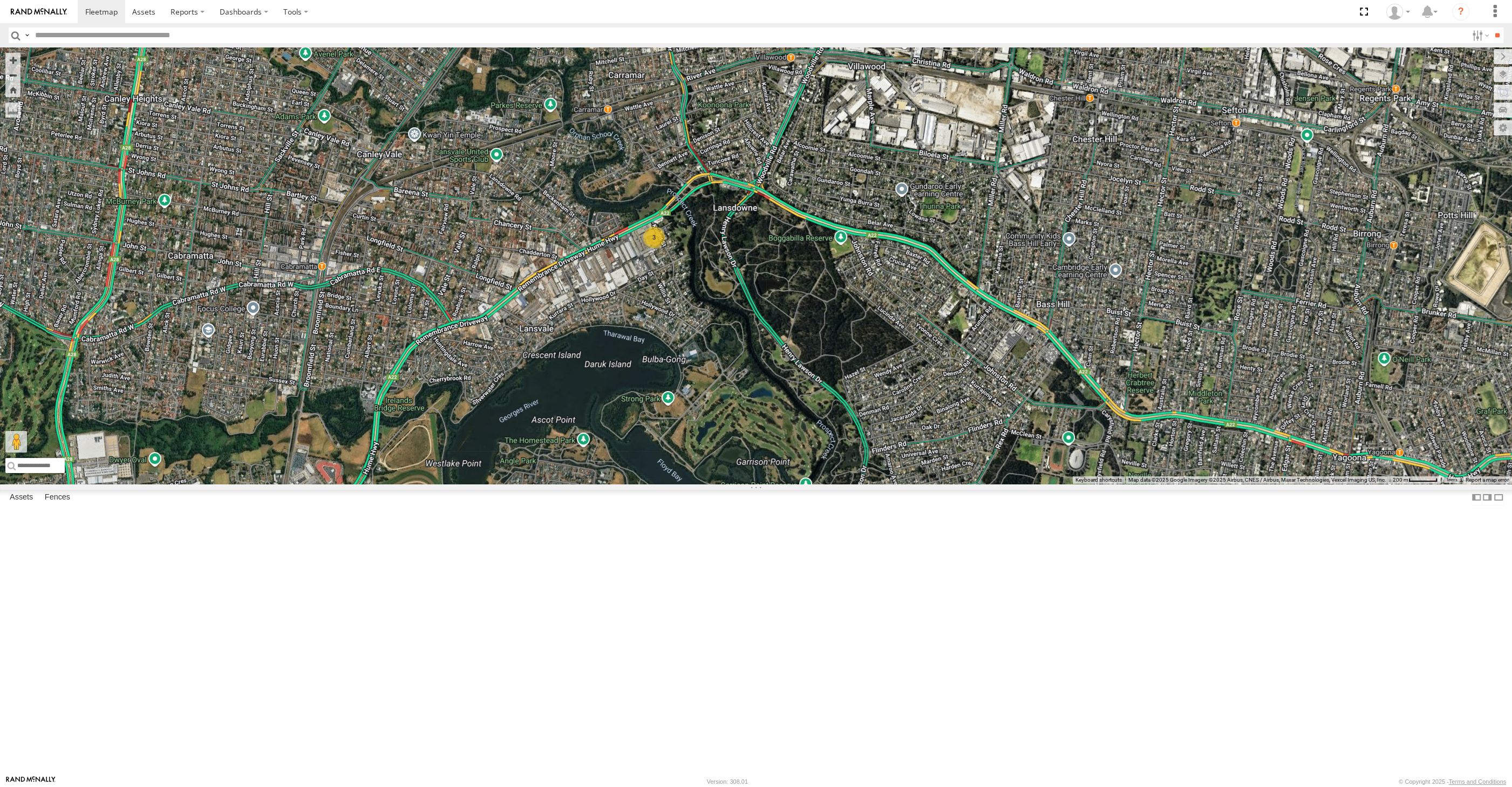
drag, startPoint x: 1173, startPoint y: 589, endPoint x: 1006, endPoint y: 449, distance: 217.9
click at [1126, 484] on div "XO74GU-R69 3" at bounding box center [756, 266] width 1512 height 437
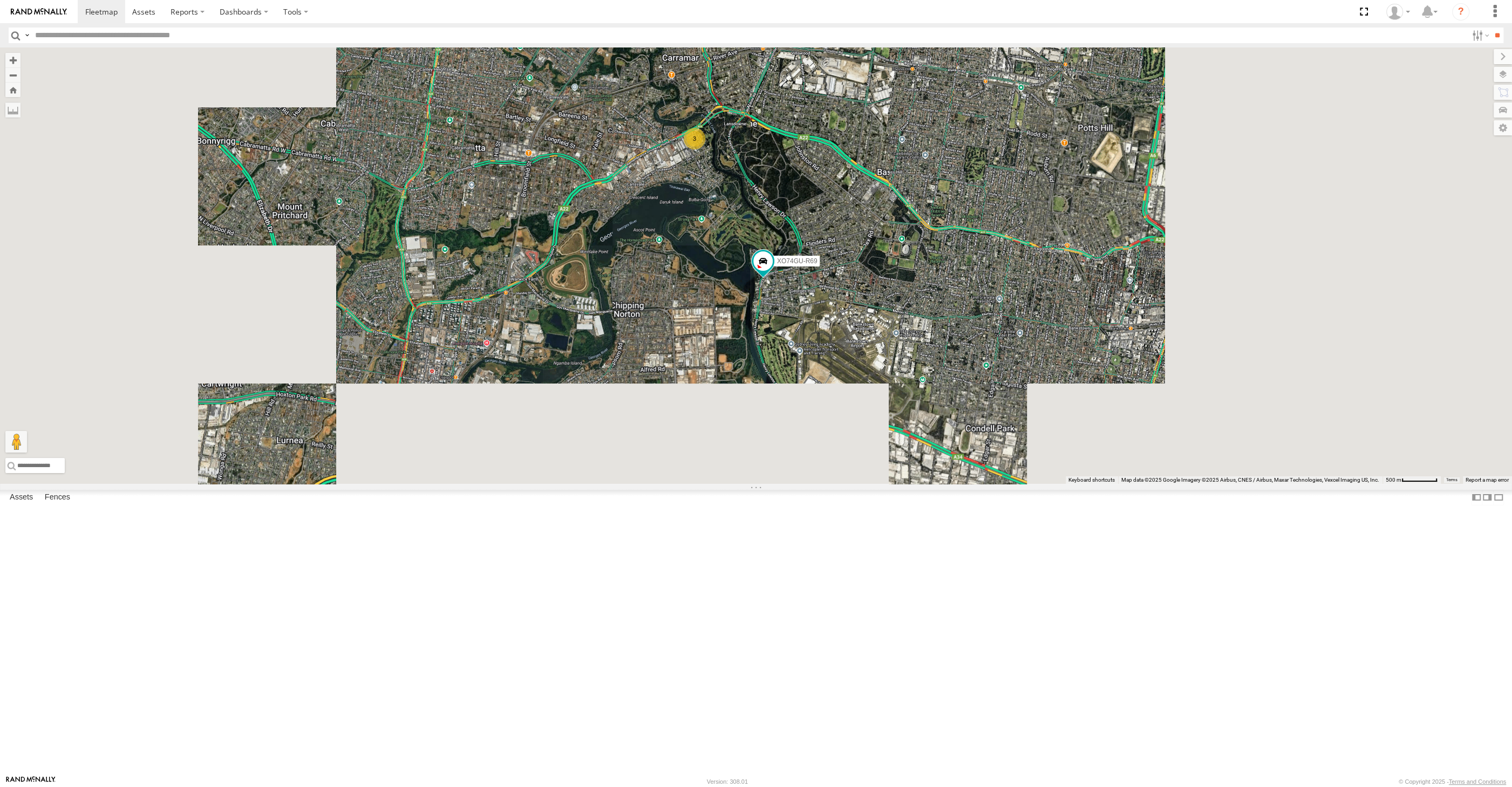
drag, startPoint x: 963, startPoint y: 494, endPoint x: 907, endPoint y: 470, distance: 60.9
click at [929, 480] on div "XO74GU-R69 3" at bounding box center [756, 266] width 1512 height 437
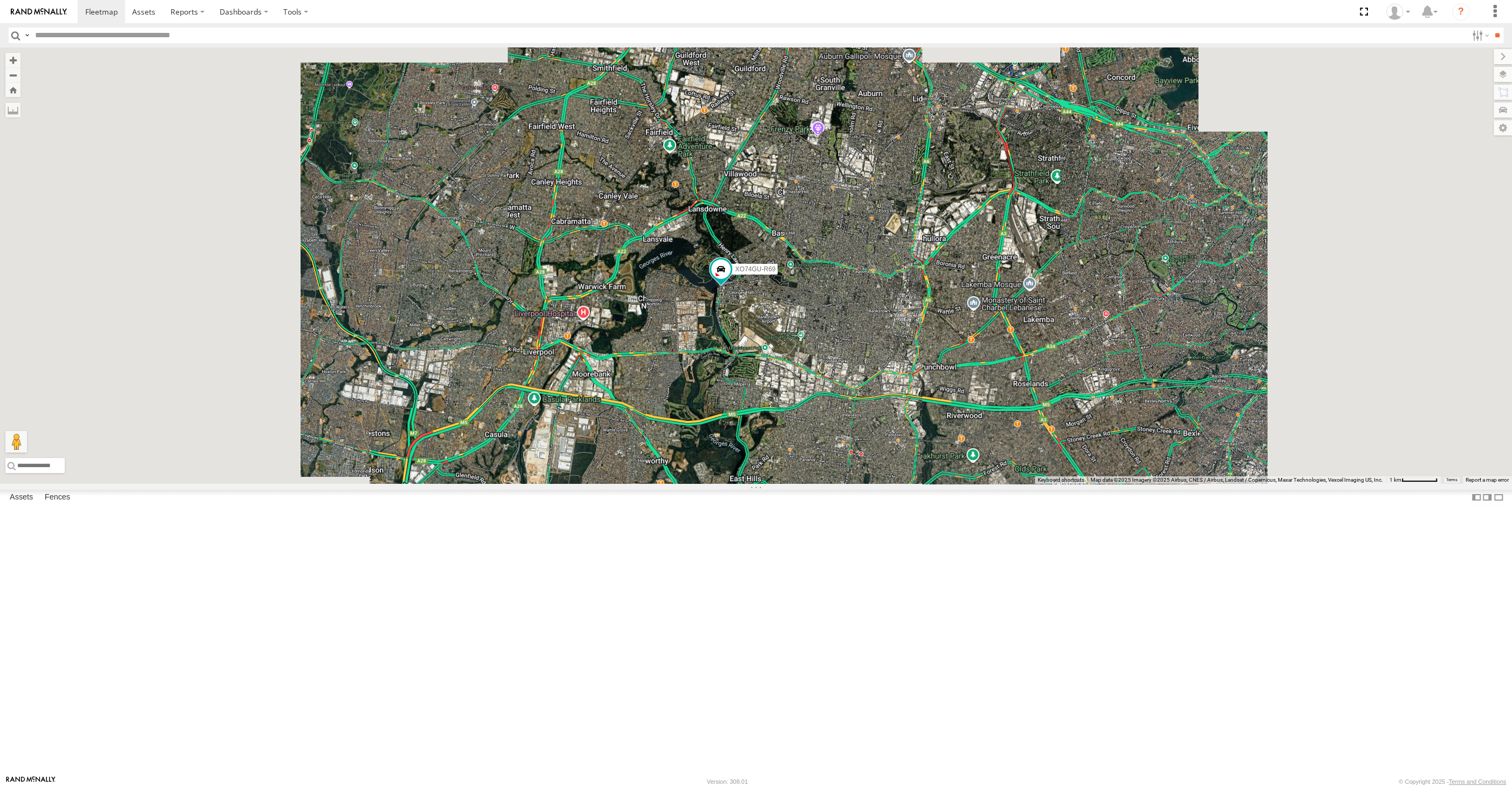
drag, startPoint x: 940, startPoint y: 557, endPoint x: 838, endPoint y: 564, distance: 102.2
click at [859, 484] on div "XO74GU-R69" at bounding box center [756, 266] width 1512 height 437
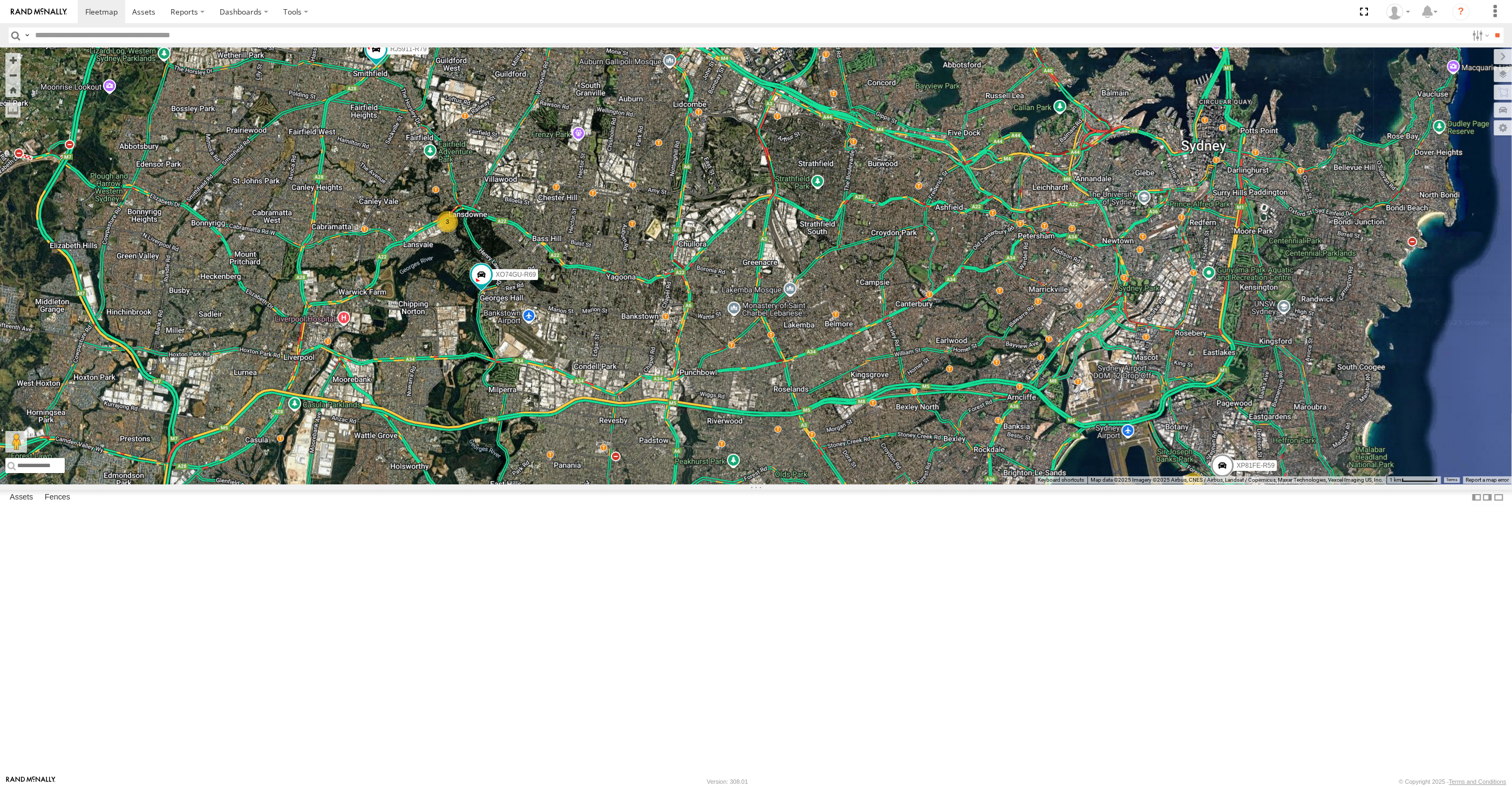
drag, startPoint x: 853, startPoint y: 564, endPoint x: 817, endPoint y: 546, distance: 40.2
click at [817, 484] on div "XO74GU-R69 2 3 RJ5911-R79 XP81FE-R59" at bounding box center [756, 266] width 1512 height 437
drag, startPoint x: 820, startPoint y: 420, endPoint x: 837, endPoint y: 400, distance: 26.2
click at [837, 400] on div "XP30JQ-R03 XSNDHU-R04 3 RJ5911-R79 XP81FE-R59 XO74GU-R69" at bounding box center [756, 266] width 1512 height 437
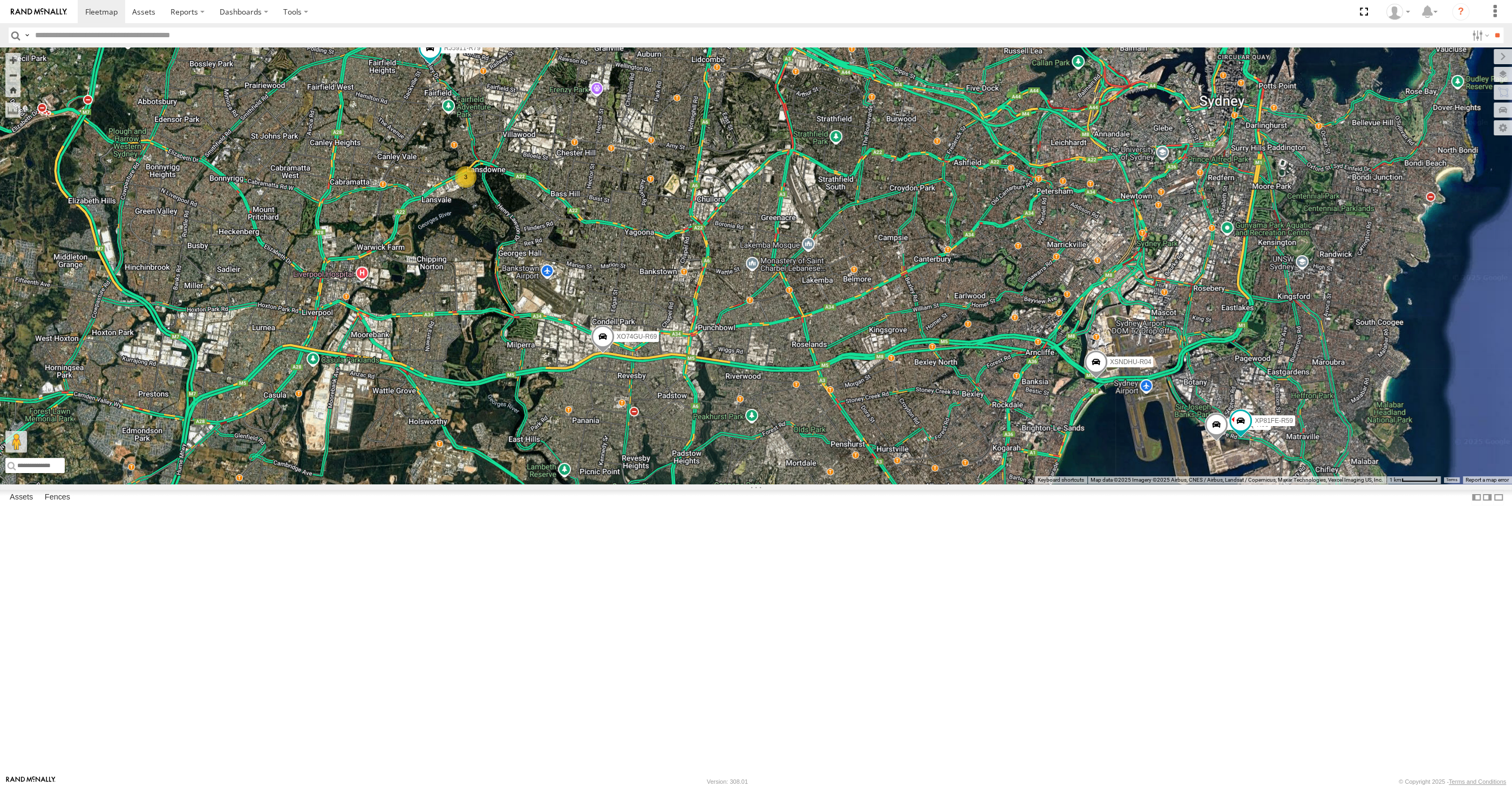
drag, startPoint x: 1210, startPoint y: 644, endPoint x: 1204, endPoint y: 636, distance: 10.0
click at [1204, 484] on div "XP30JQ-R03 XSNDHU-R04 3 RJ5911-R79 XP81FE-R59 XO74GU-R69" at bounding box center [756, 266] width 1512 height 437
click at [661, 111] on div "XP30JQ-R03 2 4 XP81FE-R59" at bounding box center [756, 266] width 1512 height 437
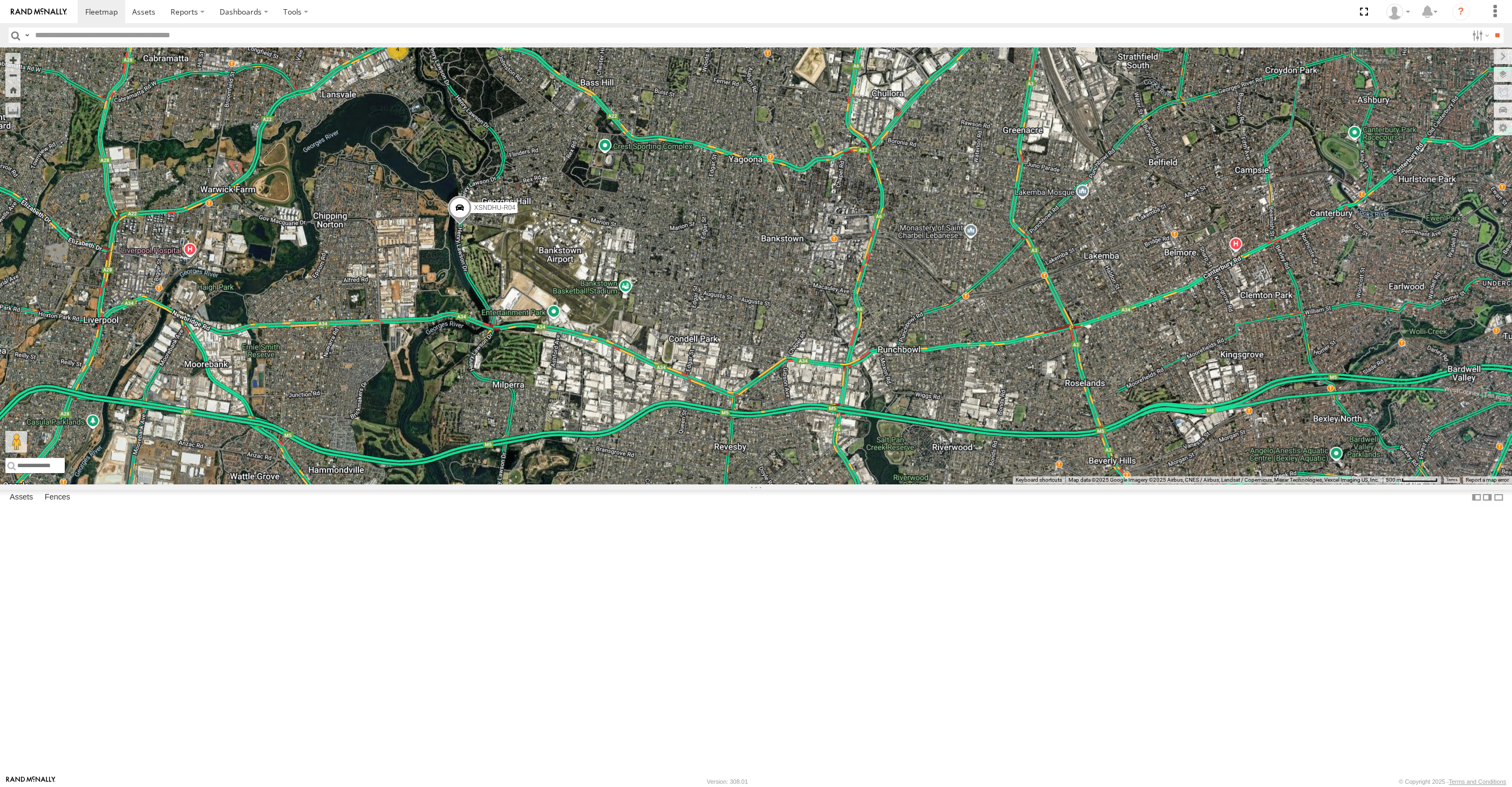
click at [457, 225] on span at bounding box center [460, 210] width 24 height 29
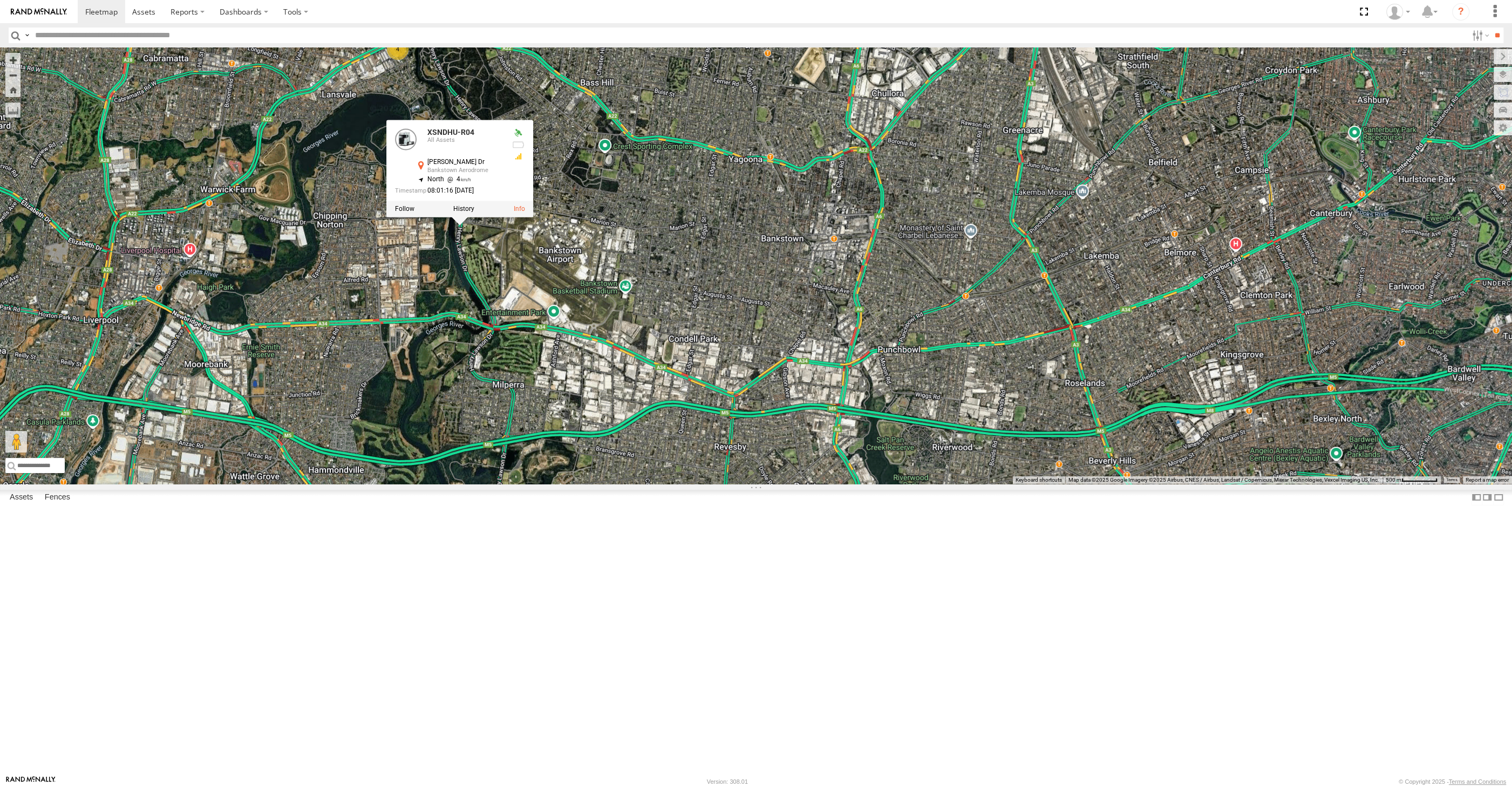
click at [508, 402] on div "XP30JQ-R03 XSNDHU-R04 XP81FE-R59 XO74GU-R69 4 XSNDHU-R04 All Assets [PERSON_NAM…" at bounding box center [756, 266] width 1512 height 437
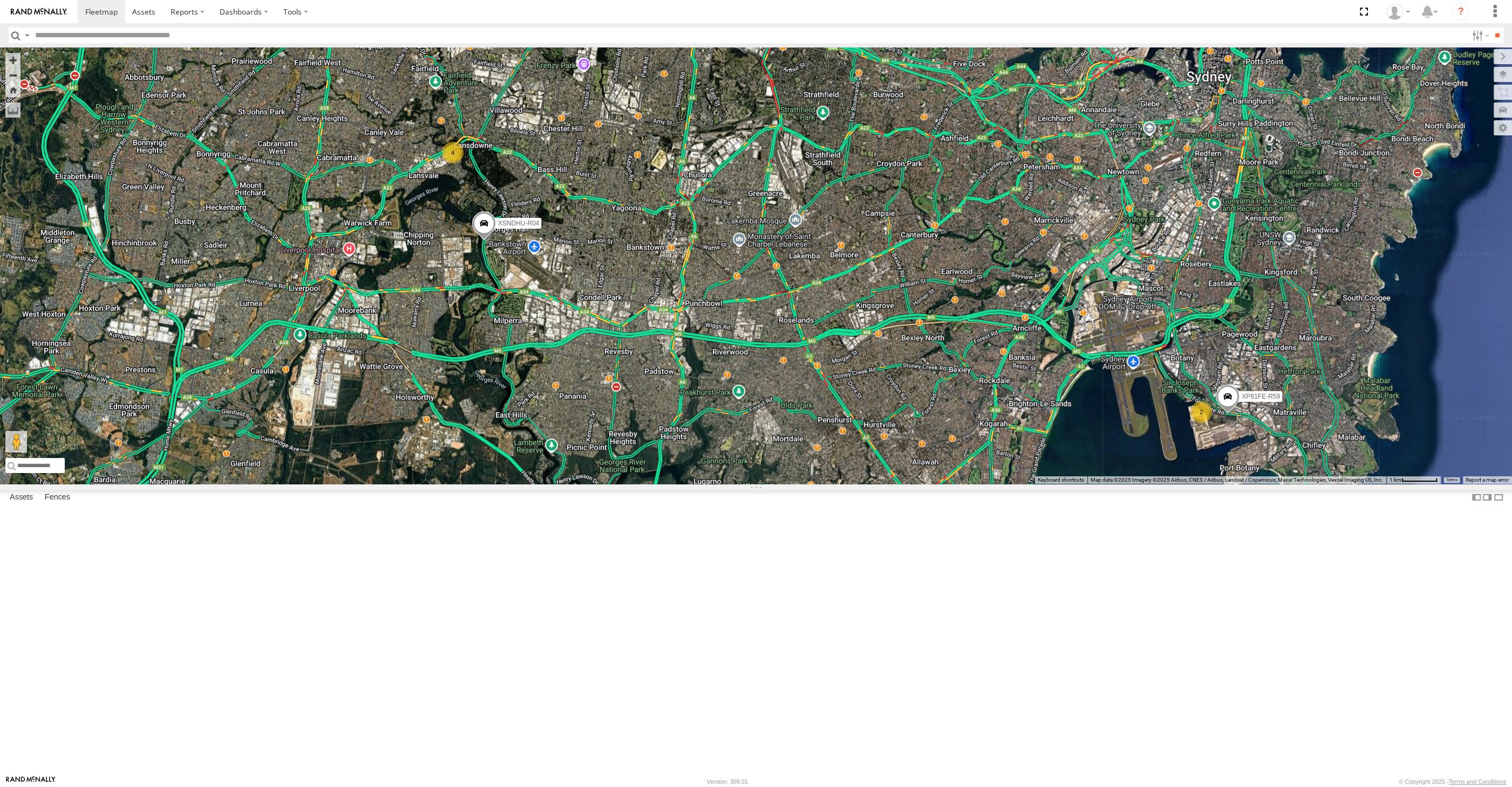
drag, startPoint x: 547, startPoint y: 478, endPoint x: 557, endPoint y: 511, distance: 34.5
click at [557, 484] on div "XSNDHU-R04 XP81FE-R59 2 4" at bounding box center [756, 266] width 1512 height 437
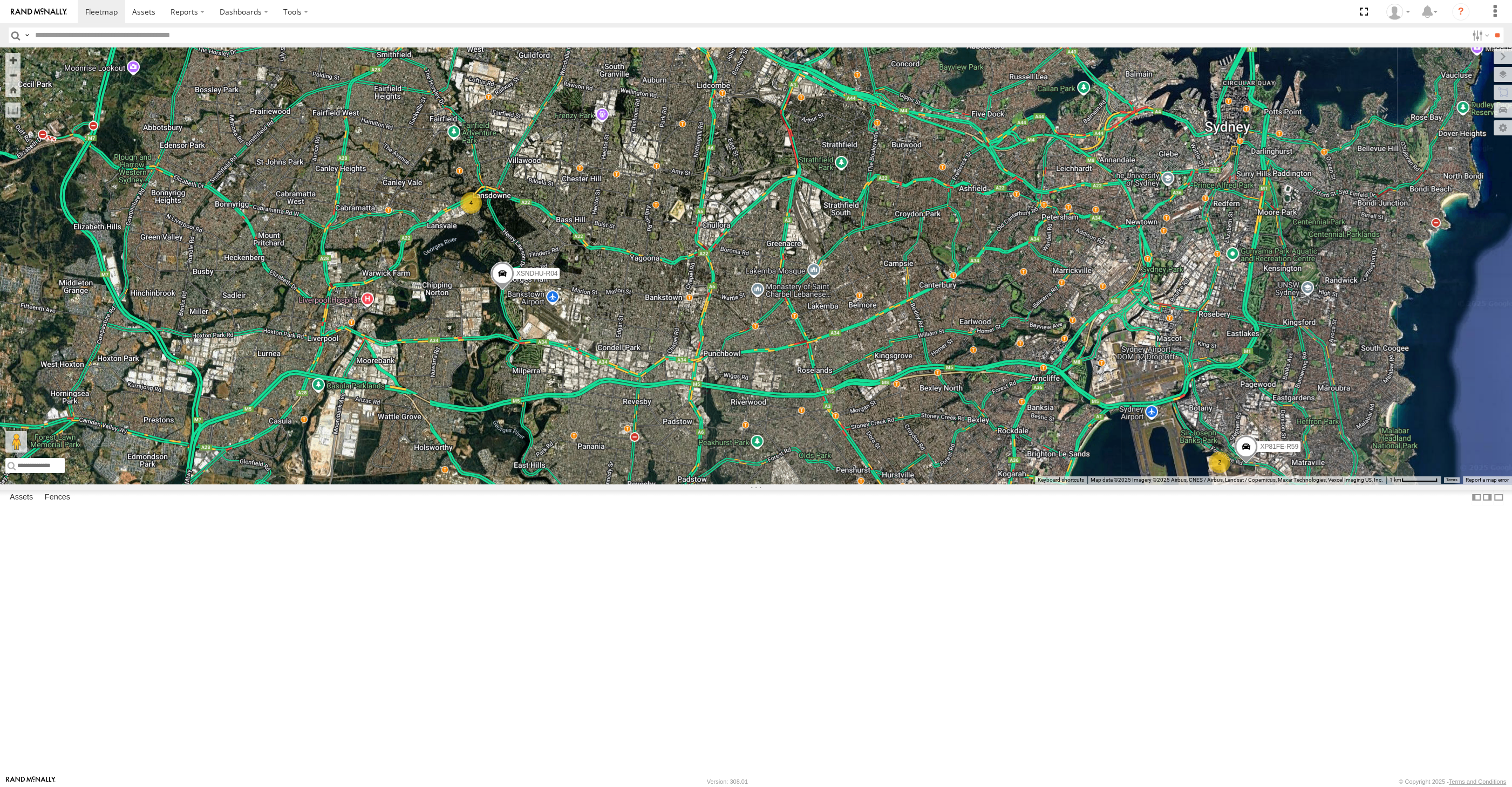
drag, startPoint x: 601, startPoint y: 585, endPoint x: 638, endPoint y: 579, distance: 37.5
click at [606, 484] on div "XSNDHU-R04 XP81FE-R59 2 4" at bounding box center [756, 266] width 1512 height 437
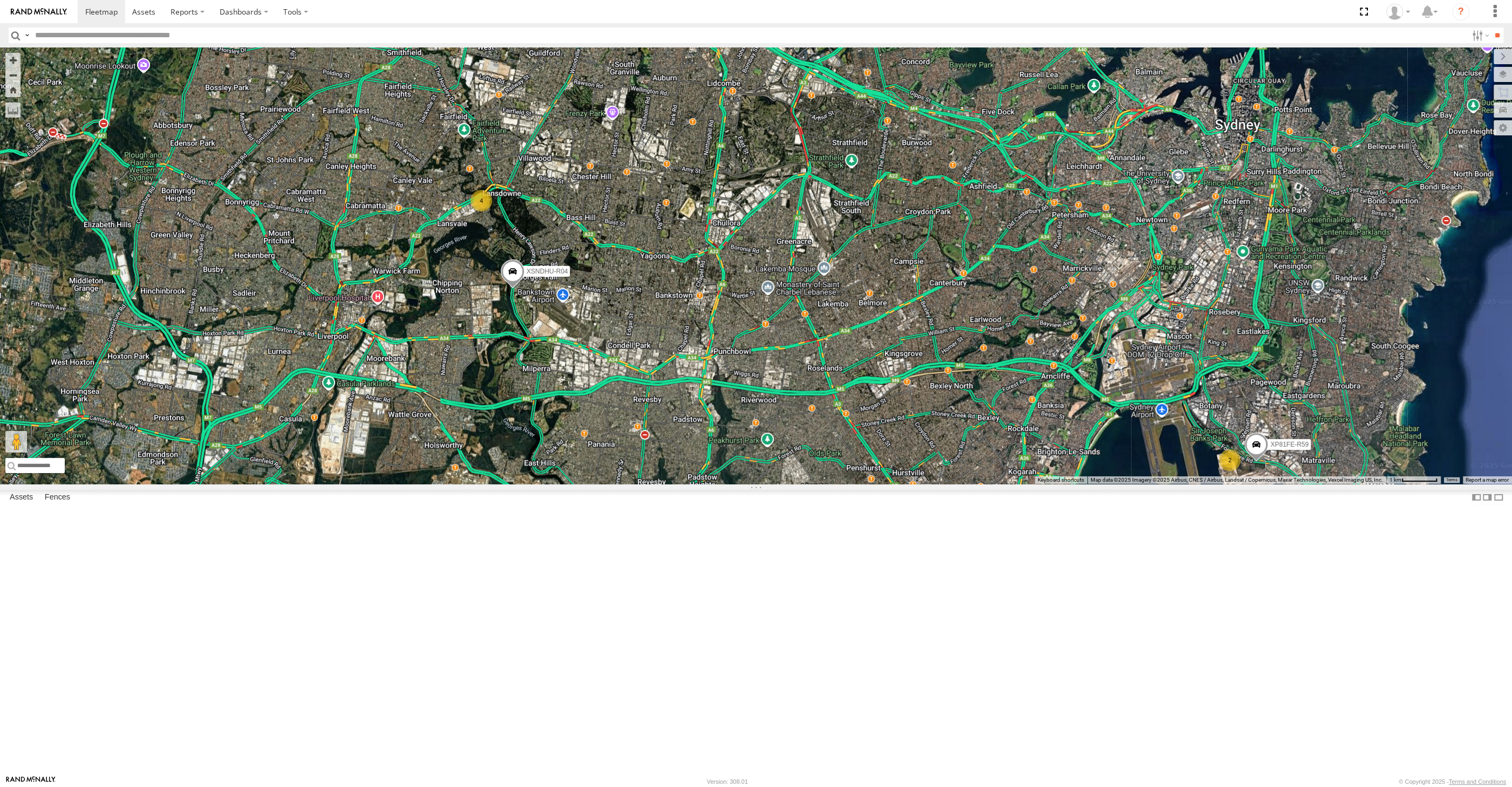
drag, startPoint x: 725, startPoint y: 608, endPoint x: 728, endPoint y: 591, distance: 17.3
click at [728, 484] on div "XSNDHU-R04 XP81FE-R59 2 4" at bounding box center [756, 266] width 1512 height 437
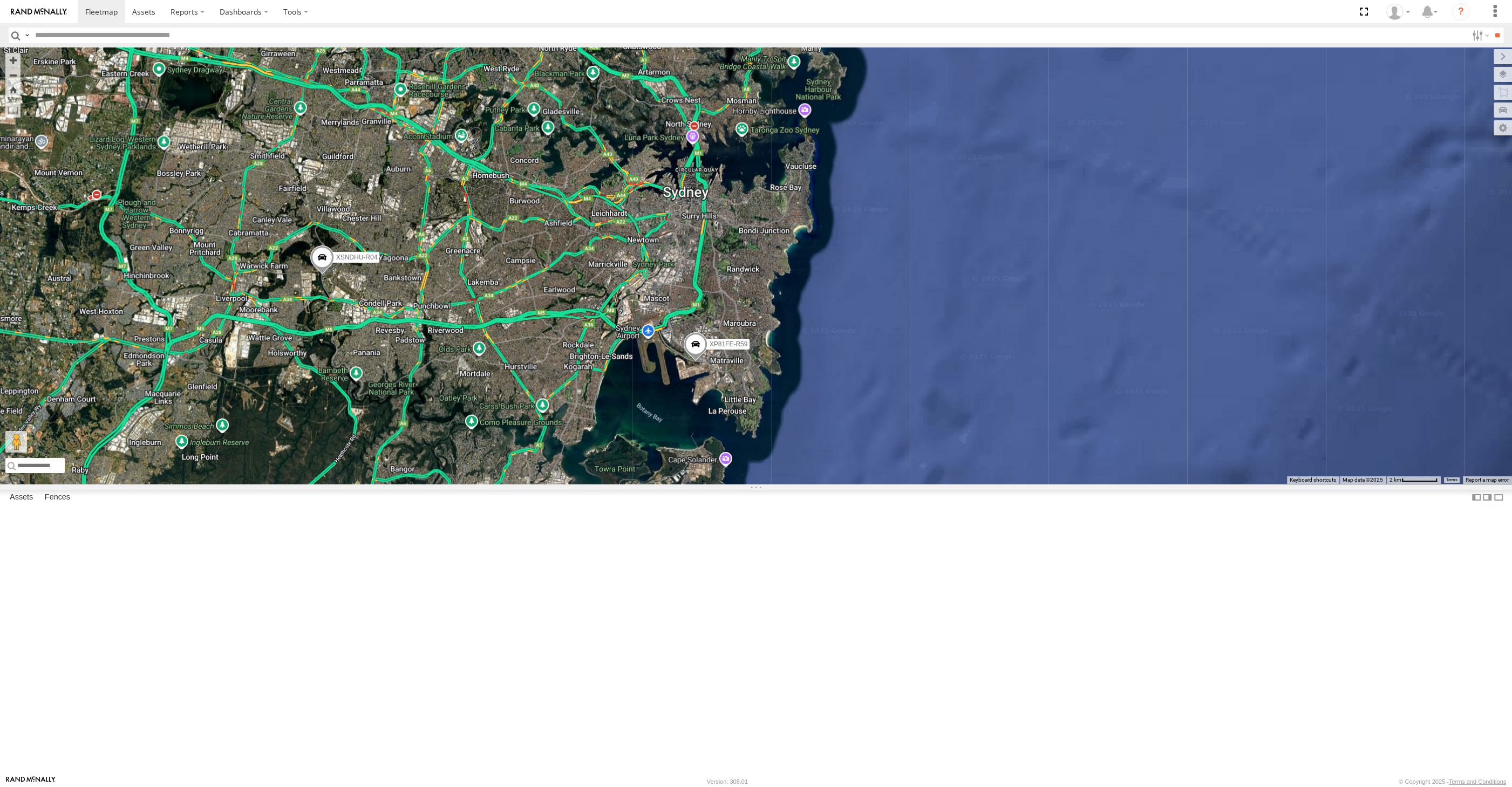
drag, startPoint x: 755, startPoint y: 578, endPoint x: 857, endPoint y: 574, distance: 102.1
click at [847, 484] on div "XSNDHU-R04 XP81FE-R59" at bounding box center [756, 266] width 1512 height 437
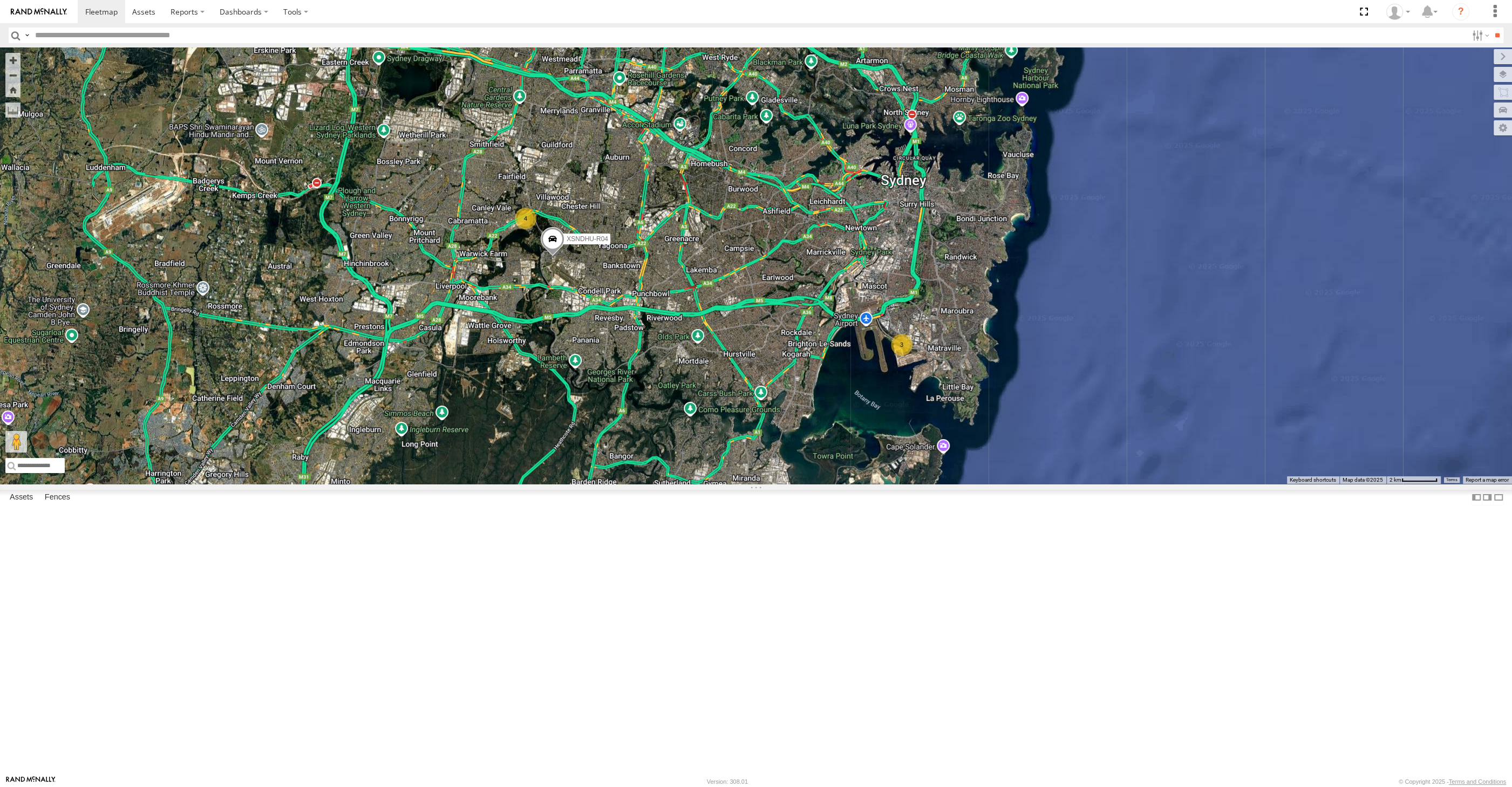
drag, startPoint x: 973, startPoint y: 636, endPoint x: 945, endPoint y: 640, distance: 28.3
click at [972, 484] on div "XSNDHU-R04 3 4" at bounding box center [756, 266] width 1512 height 437
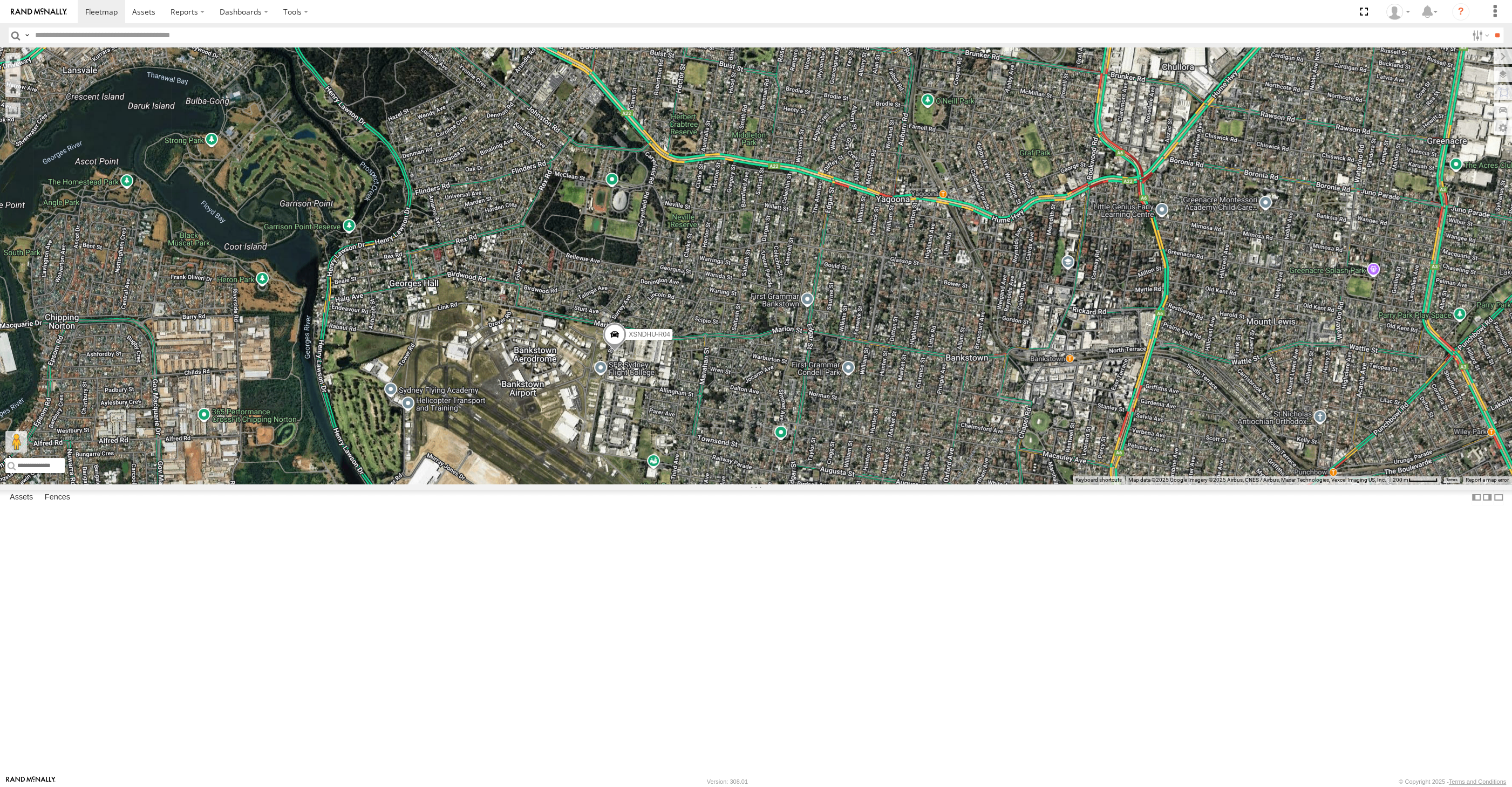
drag, startPoint x: 1065, startPoint y: 593, endPoint x: 1011, endPoint y: 537, distance: 77.8
click at [1064, 484] on div "XP30JQ-R03 XSNDHU-R04 RJ5911-R79 3" at bounding box center [756, 266] width 1512 height 437
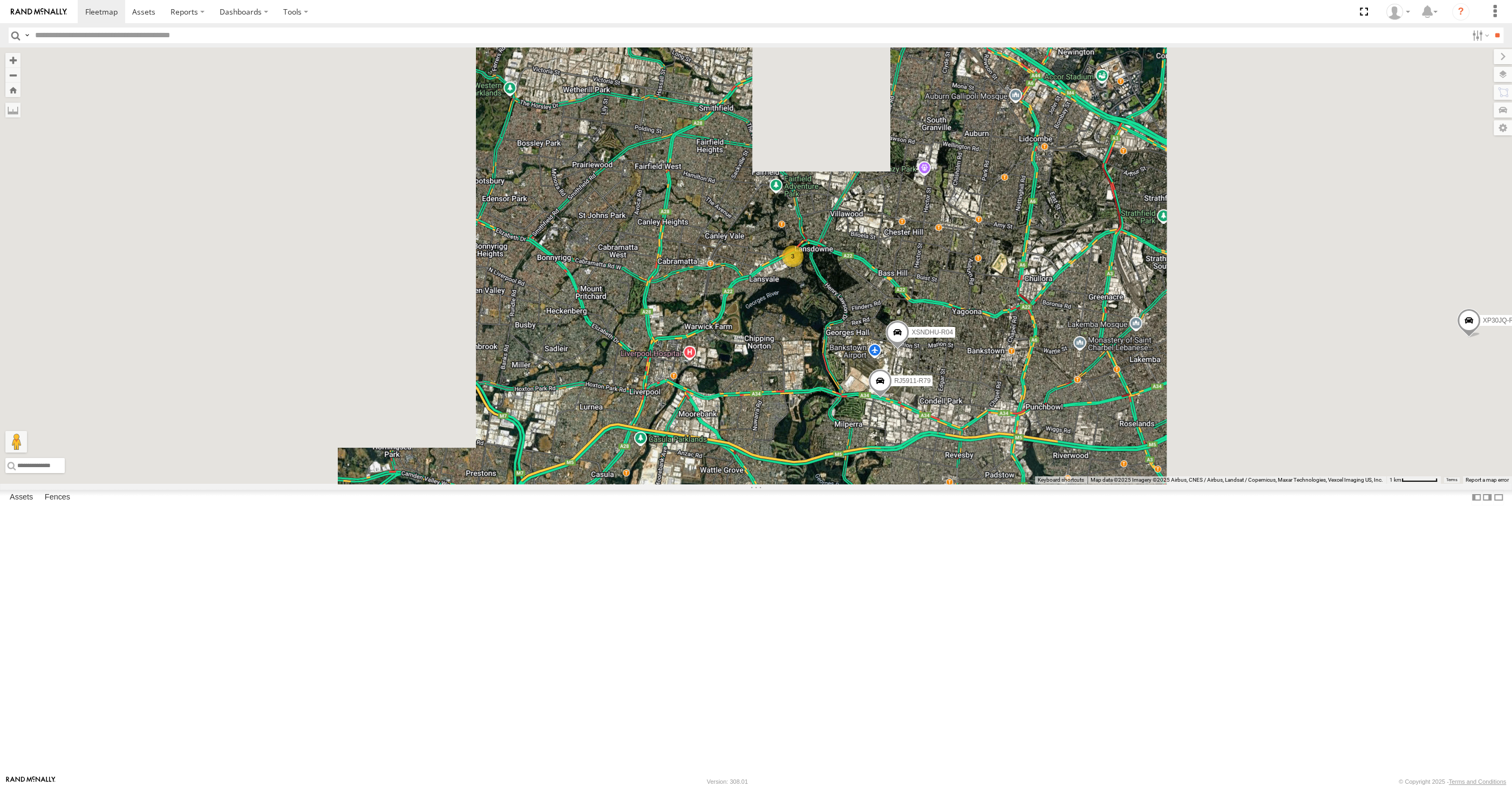
drag, startPoint x: 1063, startPoint y: 609, endPoint x: 1007, endPoint y: 559, distance: 75.1
click at [1039, 484] on div "XP30JQ-R03 XSNDHU-R04 RJ5911-R79 3" at bounding box center [756, 266] width 1512 height 437
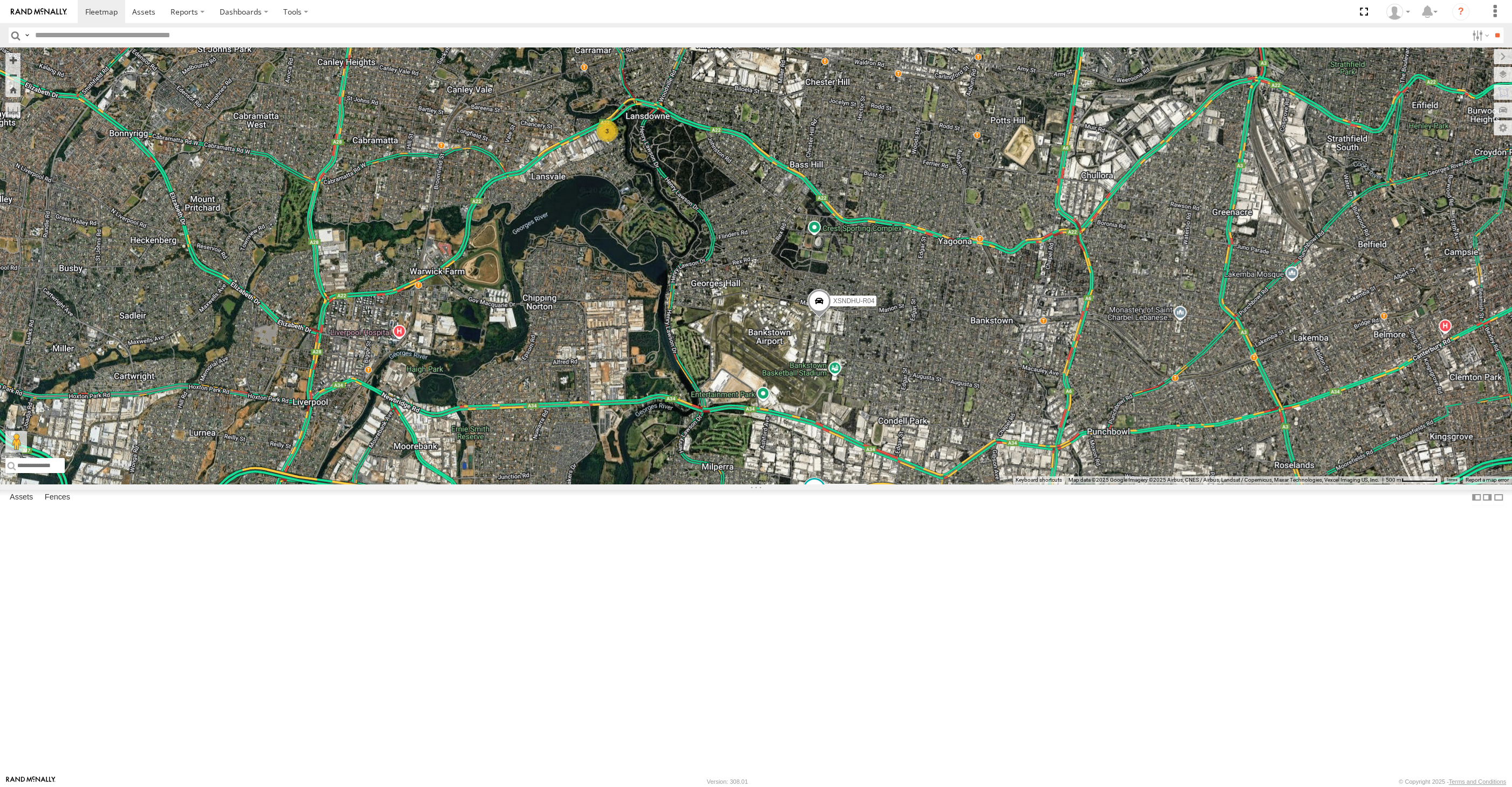
drag, startPoint x: 825, startPoint y: 547, endPoint x: 831, endPoint y: 530, distance: 18.0
click at [831, 484] on div "XSNDHU-R04 3 RJ5911-R79" at bounding box center [756, 266] width 1512 height 437
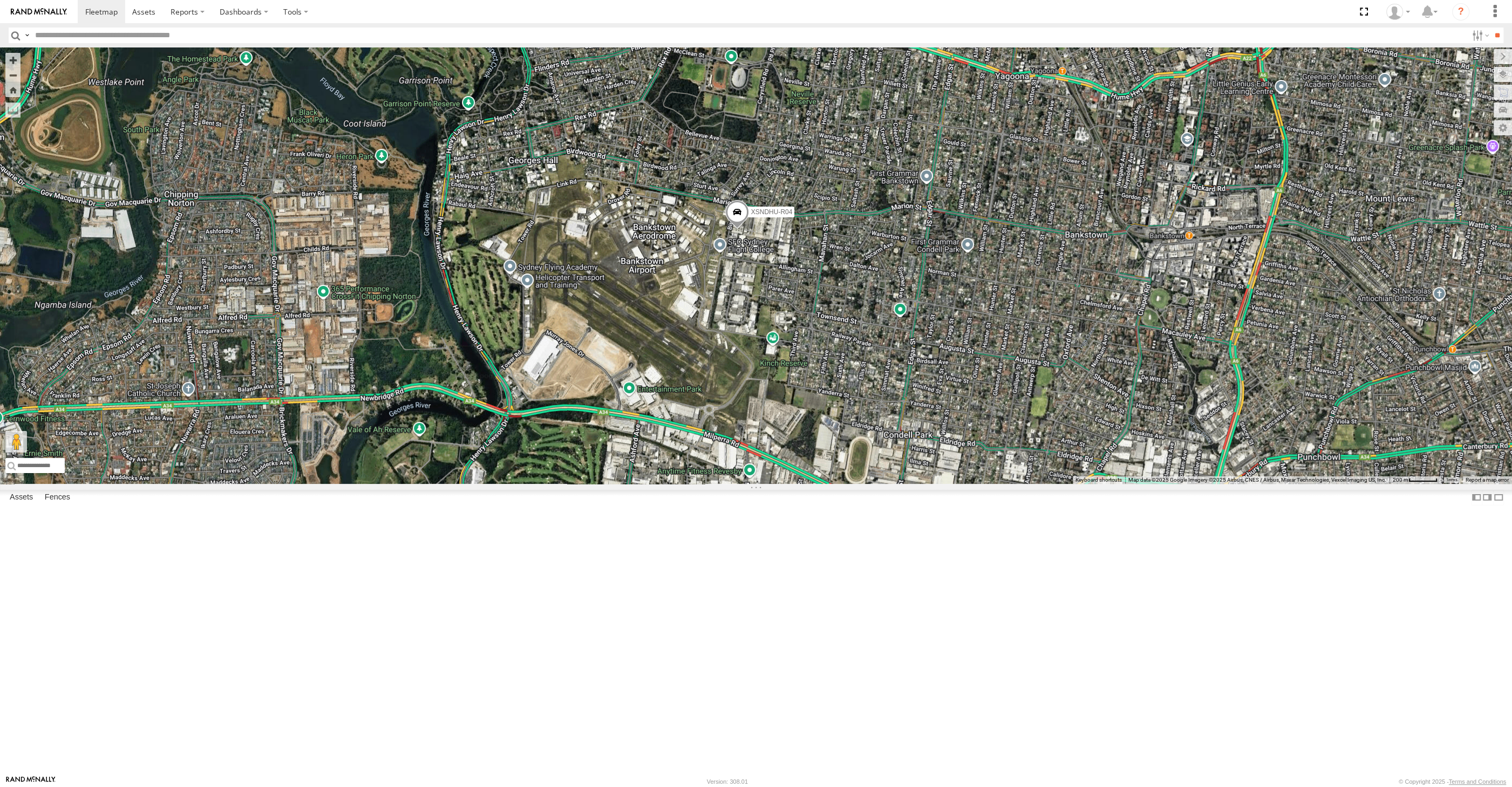
drag, startPoint x: 790, startPoint y: 608, endPoint x: 800, endPoint y: 577, distance: 32.6
click at [800, 484] on div "XSNDHU-R04 RJ5911-R79" at bounding box center [756, 266] width 1512 height 437
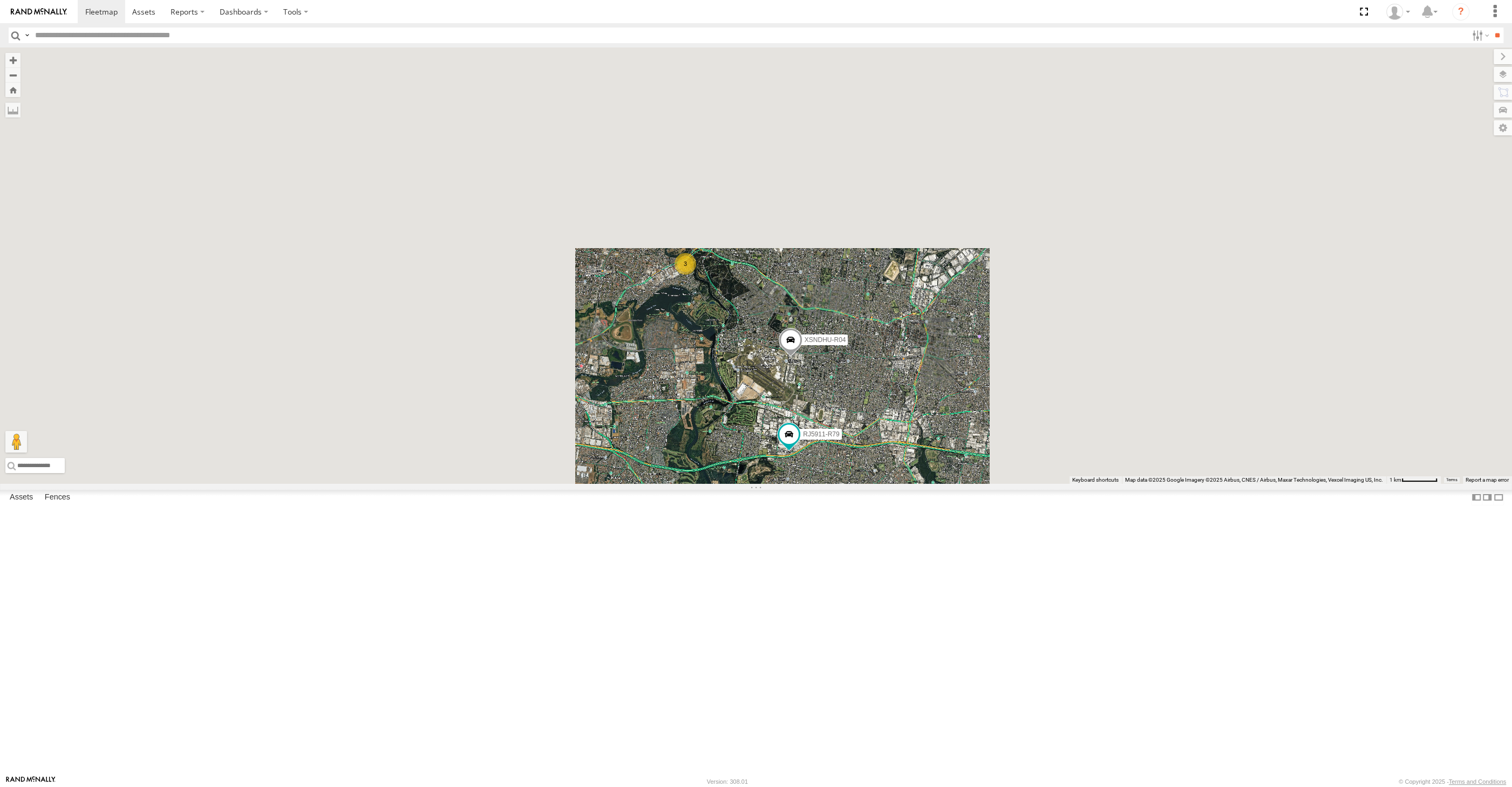
click at [890, 484] on div "XSNDHU-R04 RJ5911-R79 XP30JQ-R03 3 XP81FE-R59 XO74GU-R69" at bounding box center [756, 266] width 1512 height 437
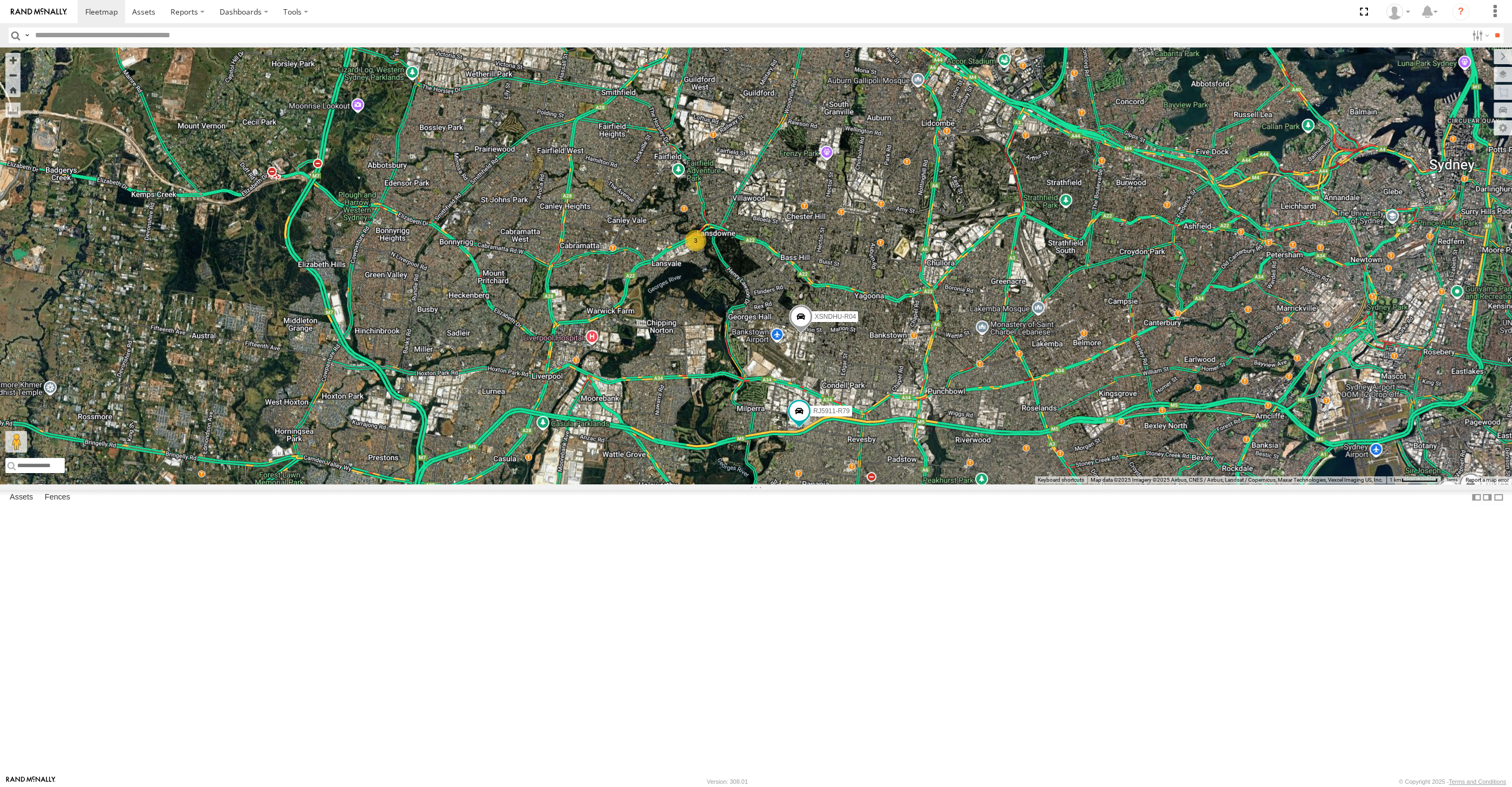
drag, startPoint x: 865, startPoint y: 612, endPoint x: 871, endPoint y: 596, distance: 17.1
click at [871, 484] on div "XSNDHU-R04 RJ5911-R79 XP30JQ-R03 3 XP81FE-R59 XO74GU-R69" at bounding box center [756, 266] width 1512 height 437
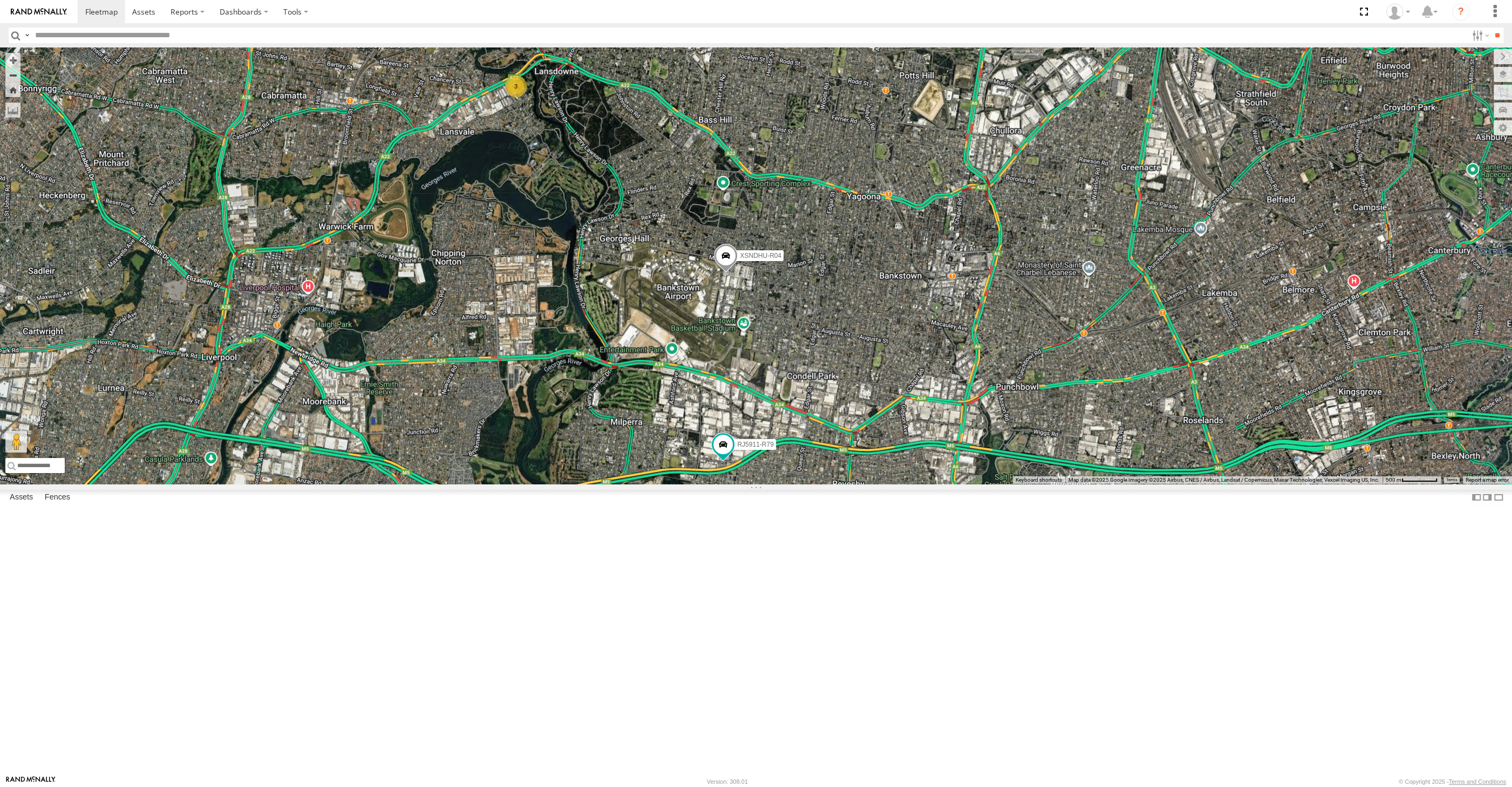
drag, startPoint x: 893, startPoint y: 648, endPoint x: 897, endPoint y: 642, distance: 7.2
click at [896, 484] on div "XSNDHU-R04 RJ5911-R79 XP30JQ-R03 XP81FE-R59 XO74GU-R69 3" at bounding box center [756, 266] width 1512 height 437
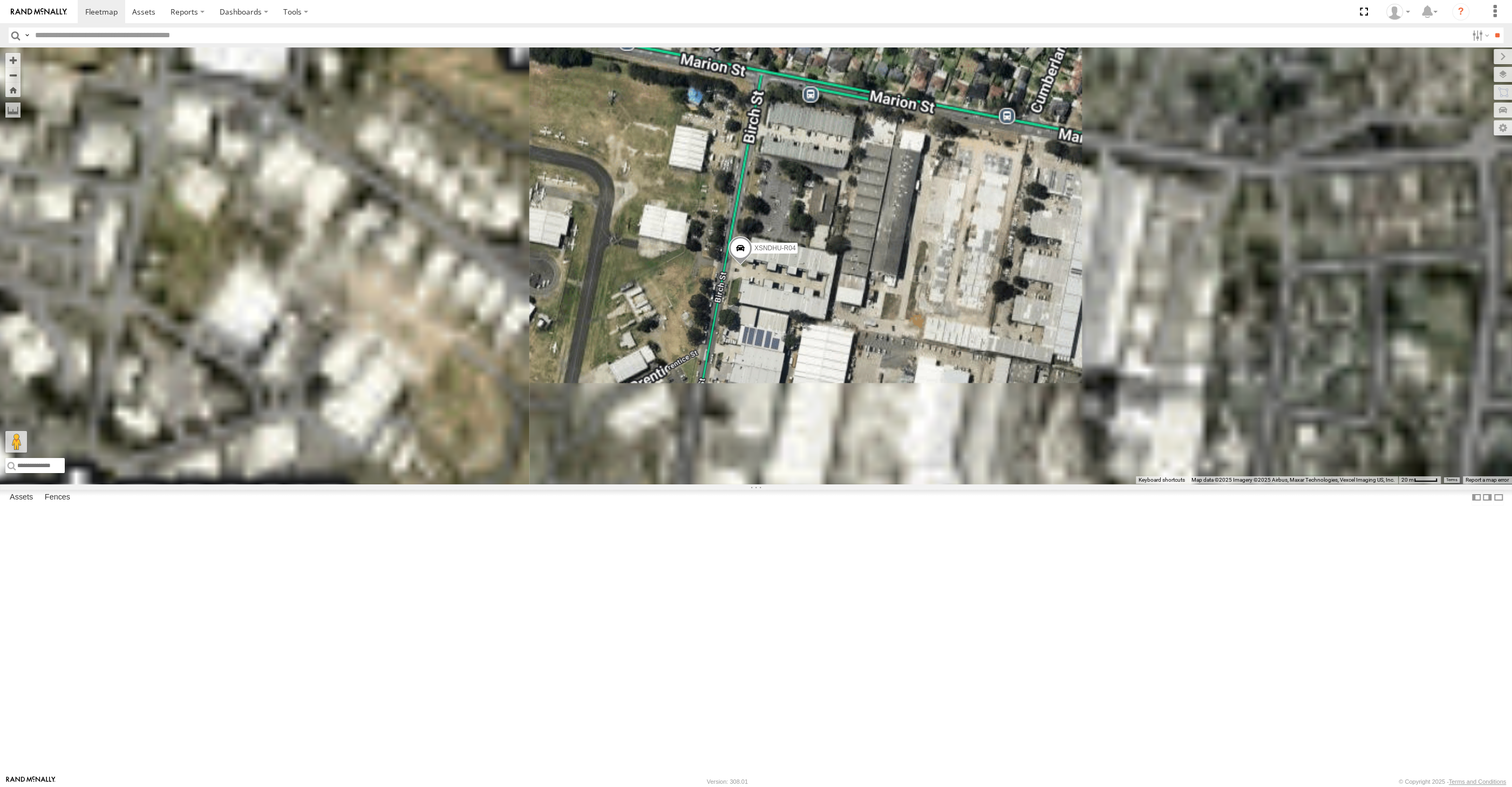
click at [737, 265] on span at bounding box center [740, 250] width 24 height 29
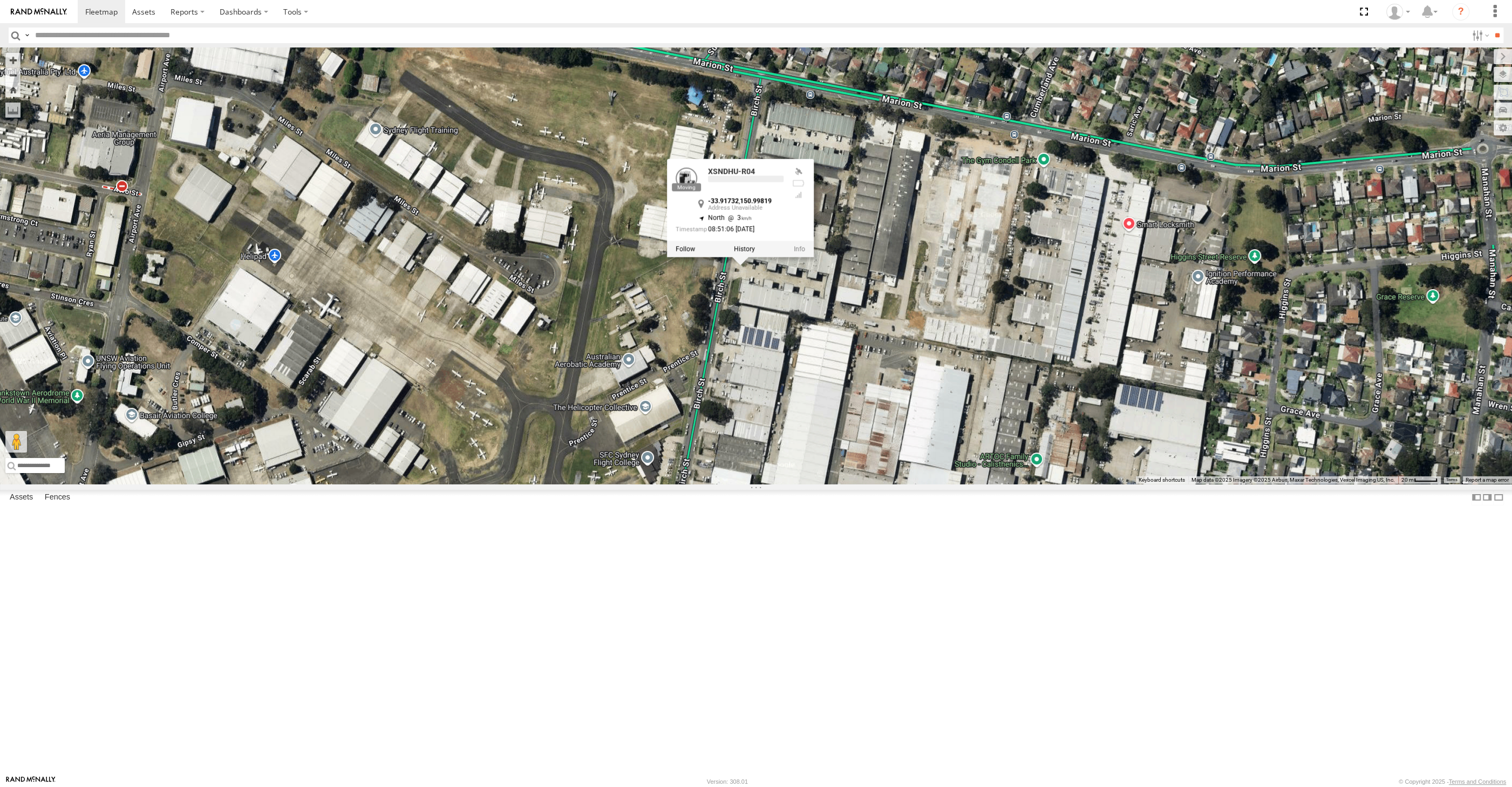
click at [780, 427] on div "XSNDHU-R04 RJ5911-R79 XP30JQ-R03 XP81FE-R59 XO74GU-R69 XSNDHU-R04 -33.91732 , 1…" at bounding box center [756, 266] width 1512 height 437
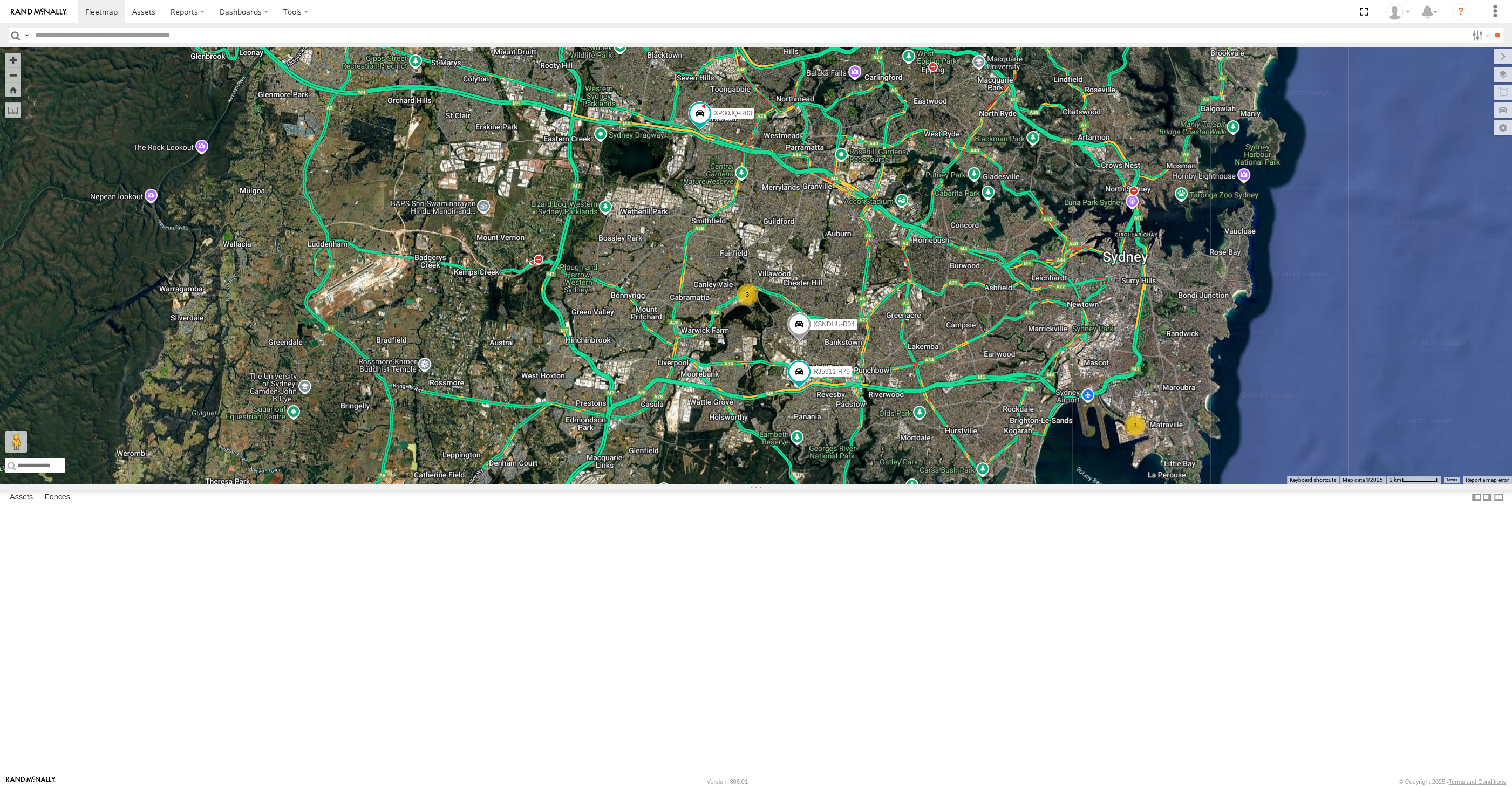
drag, startPoint x: 921, startPoint y: 579, endPoint x: 895, endPoint y: 578, distance: 26.0
click at [918, 484] on div "XSNDHU-R04 RJ5911-R79 XP30JQ-R03 3 2" at bounding box center [756, 266] width 1512 height 437
